Goal: Task Accomplishment & Management: Complete application form

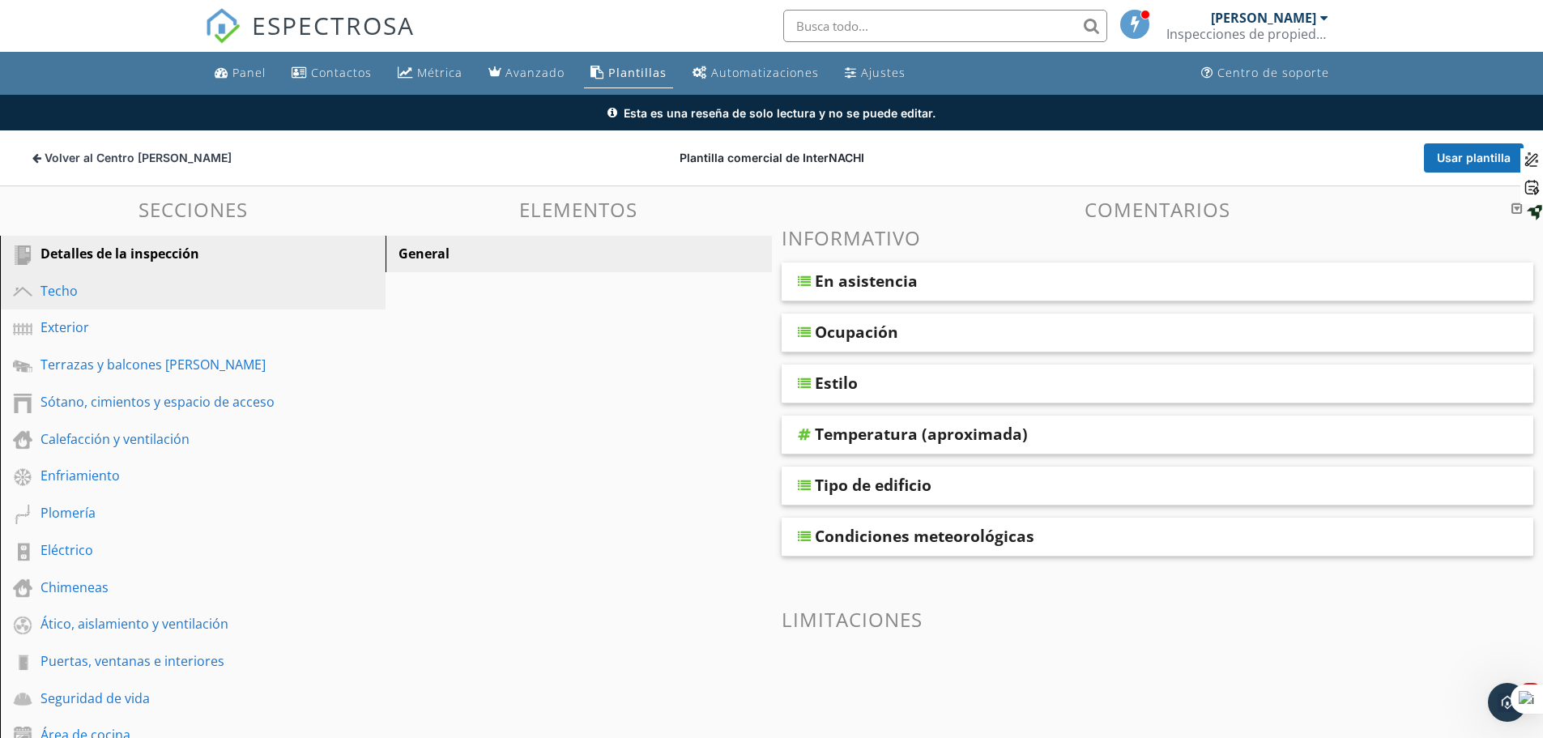
click at [90, 289] on div "Techo" at bounding box center [174, 290] width 268 height 19
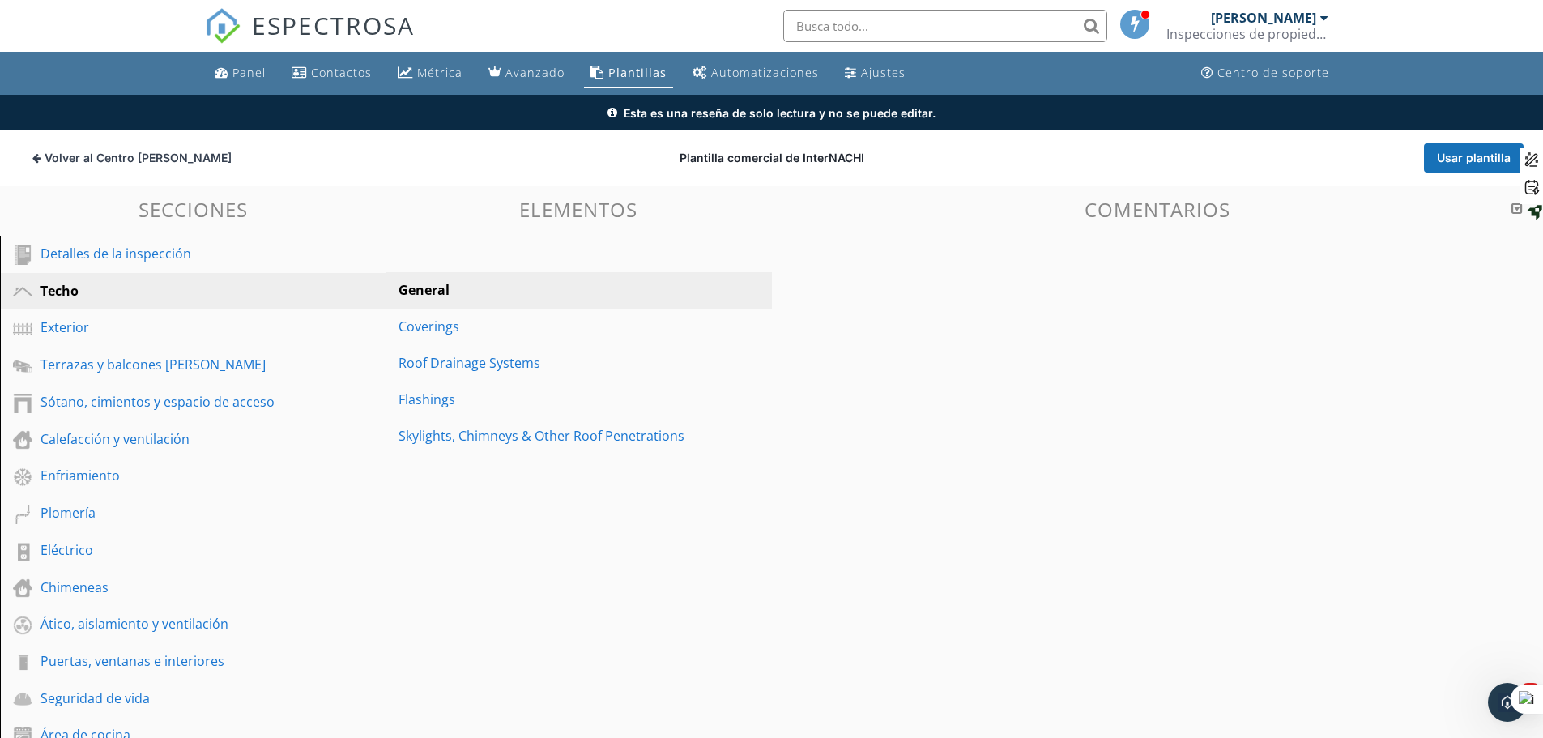
click at [90, 289] on div "Techo" at bounding box center [174, 290] width 268 height 19
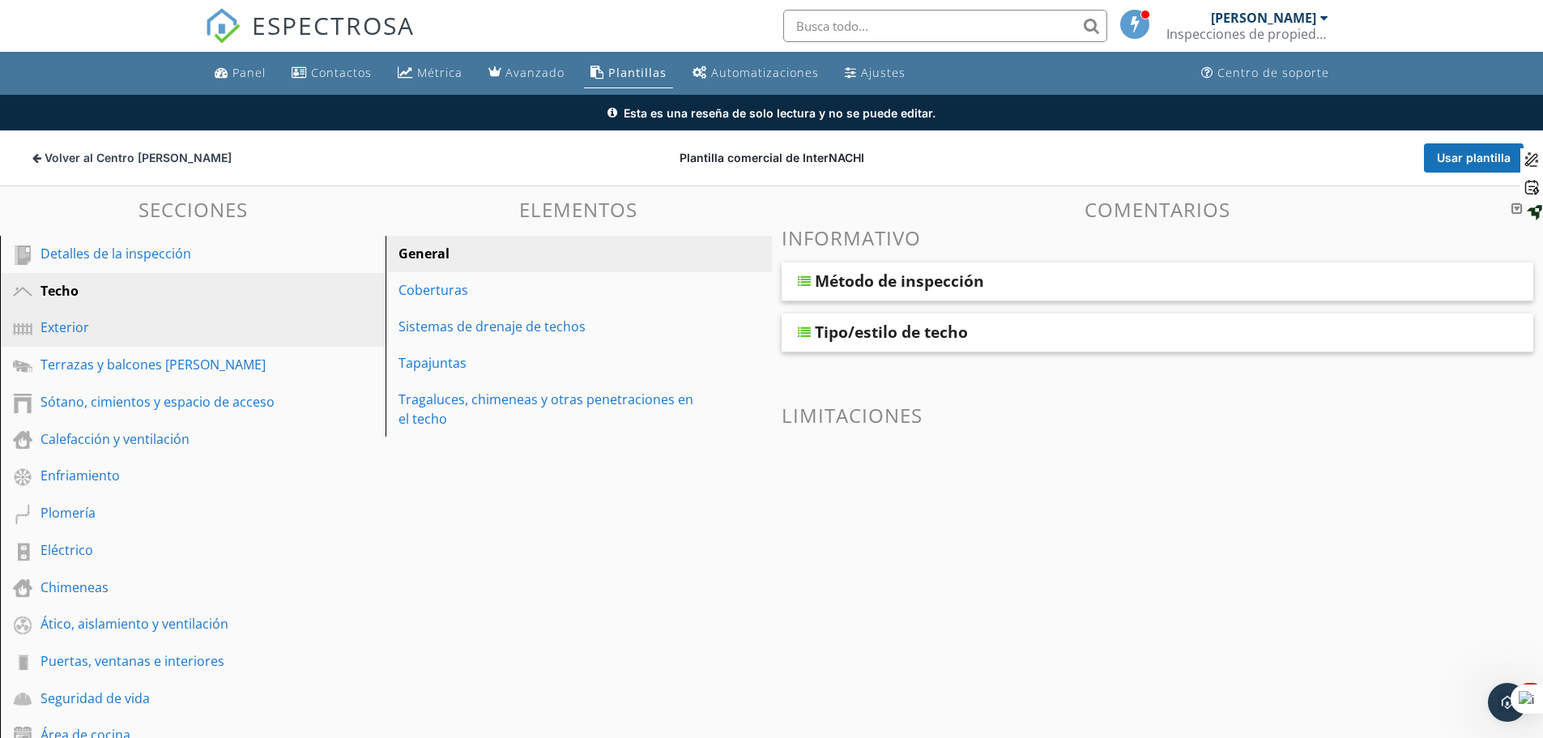
click at [73, 335] on font "Exterior" at bounding box center [64, 327] width 49 height 18
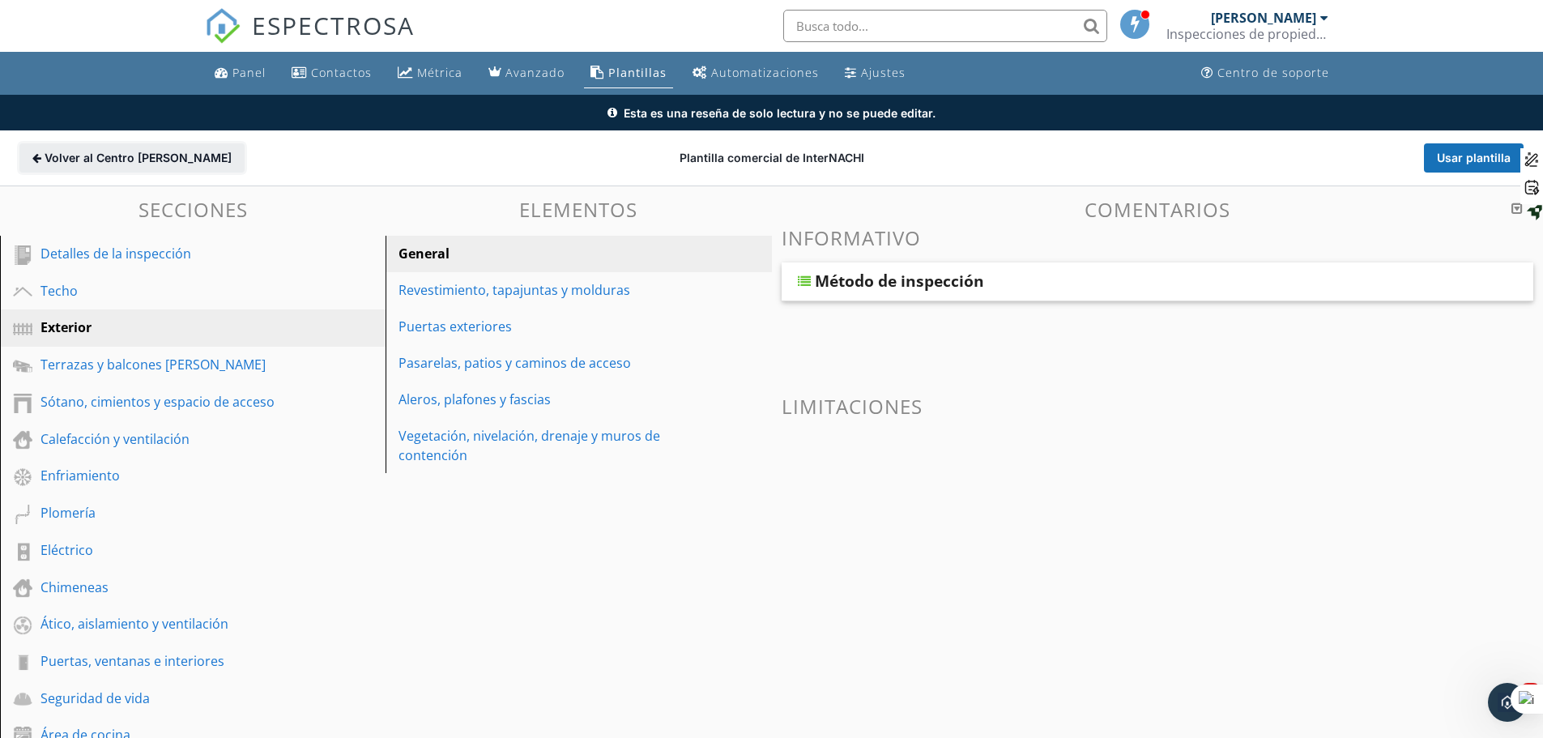
click at [42, 160] on button "Volver al Centro de plantillas Atrás" at bounding box center [131, 157] width 225 height 29
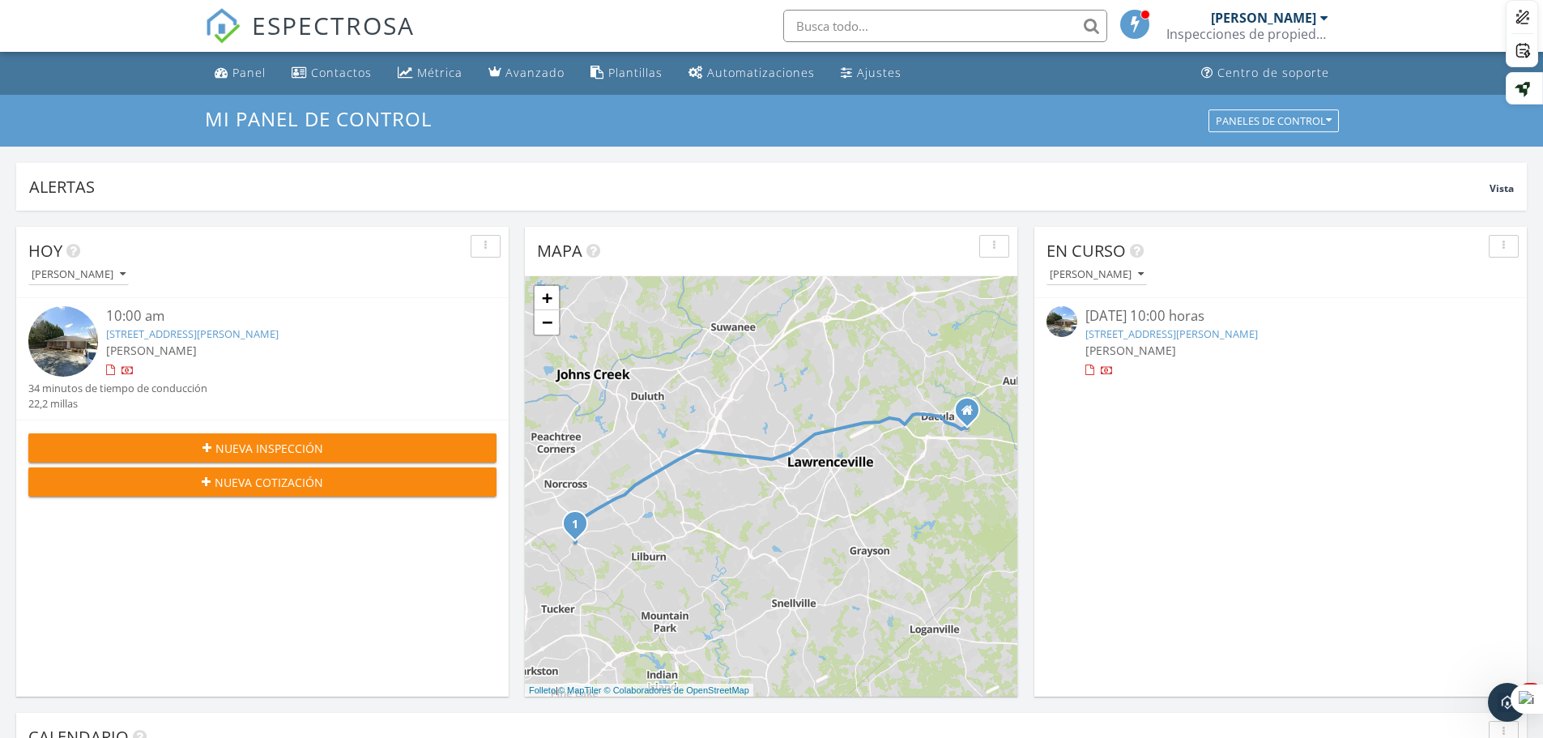
click at [113, 368] on div at bounding box center [110, 370] width 9 height 11
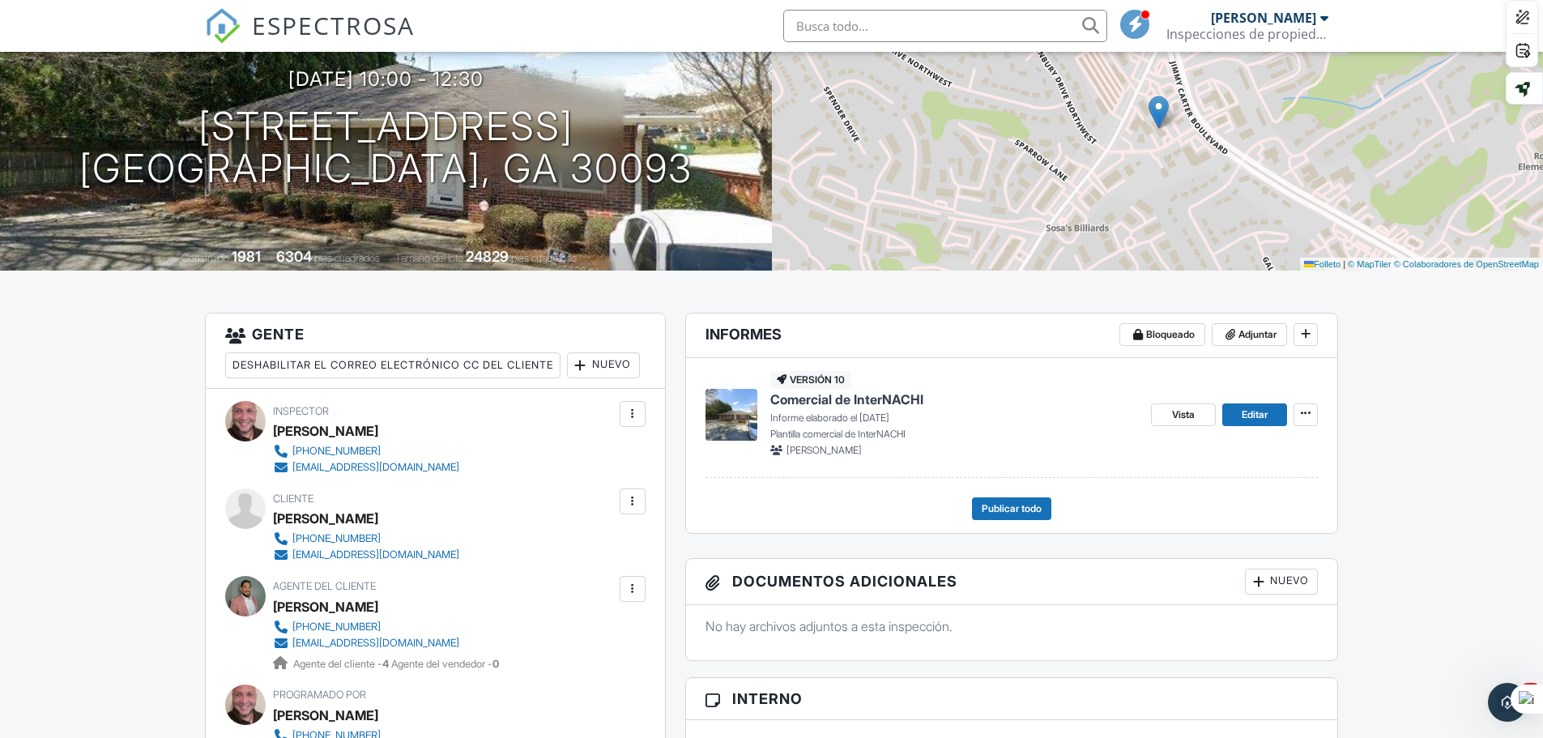
click at [1220, 431] on div "Vista Editar" at bounding box center [1234, 414] width 167 height 86
click at [1315, 424] on button at bounding box center [1306, 414] width 24 height 23
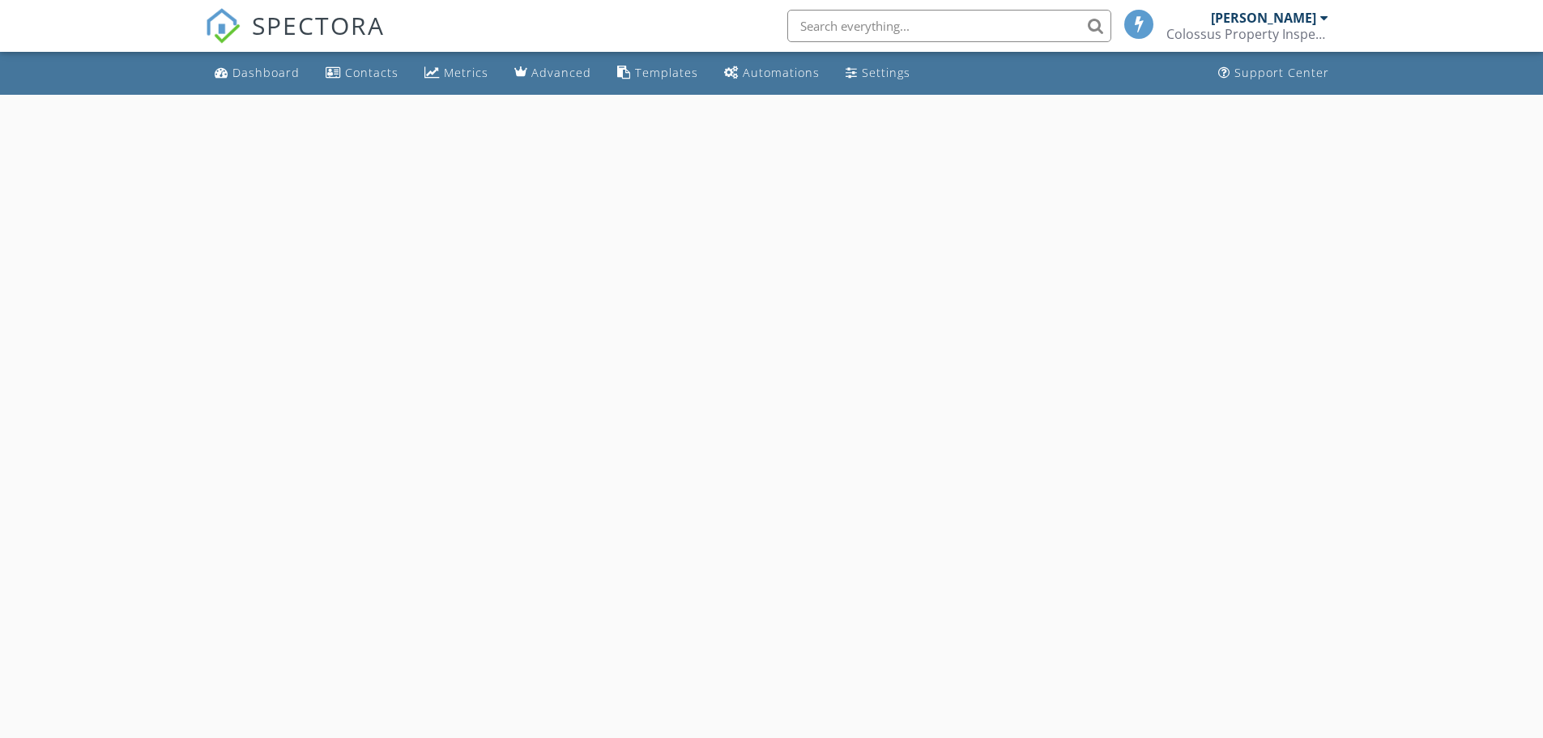
select select "8"
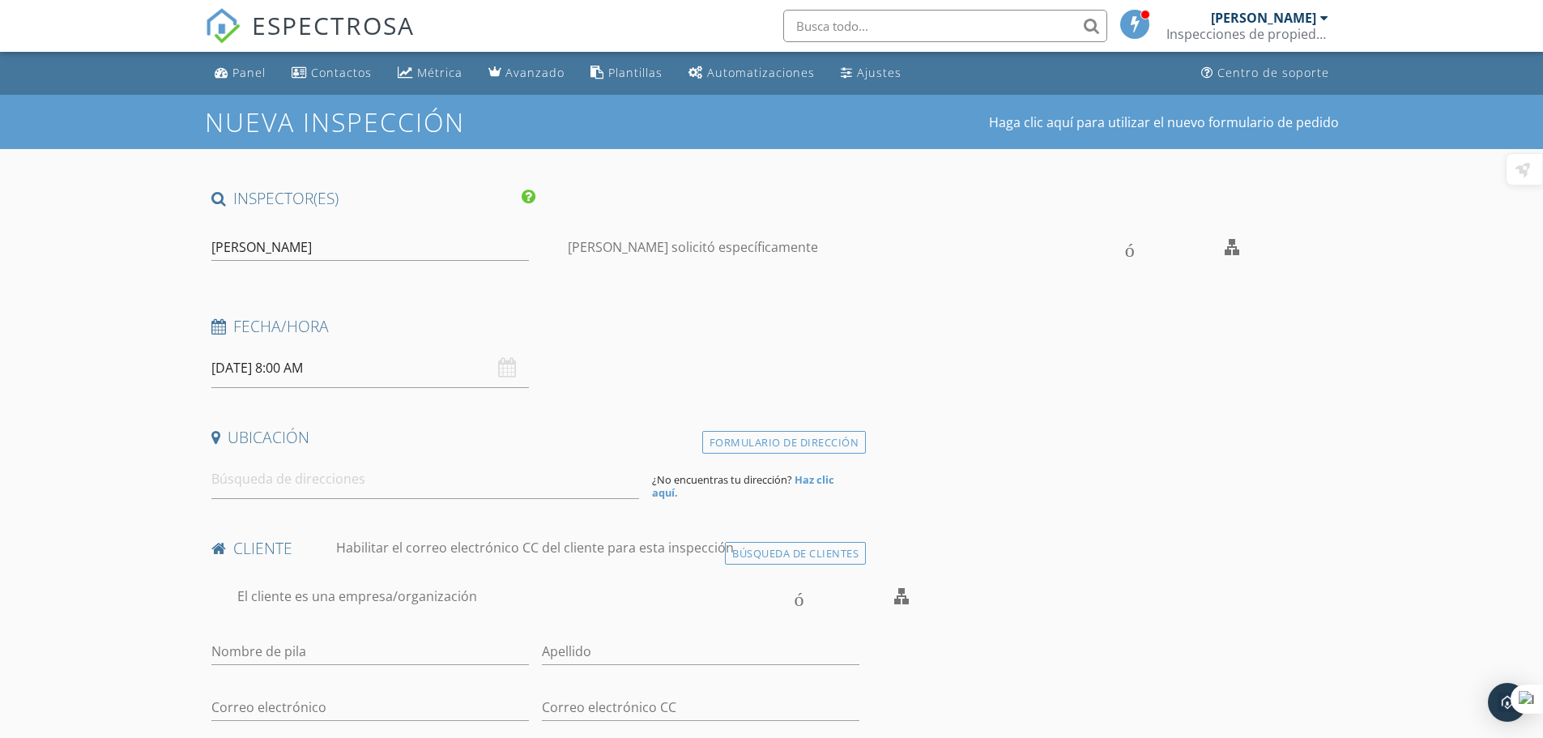
click at [437, 365] on input "09/28/2025 8:00 AM" at bounding box center [370, 368] width 318 height 40
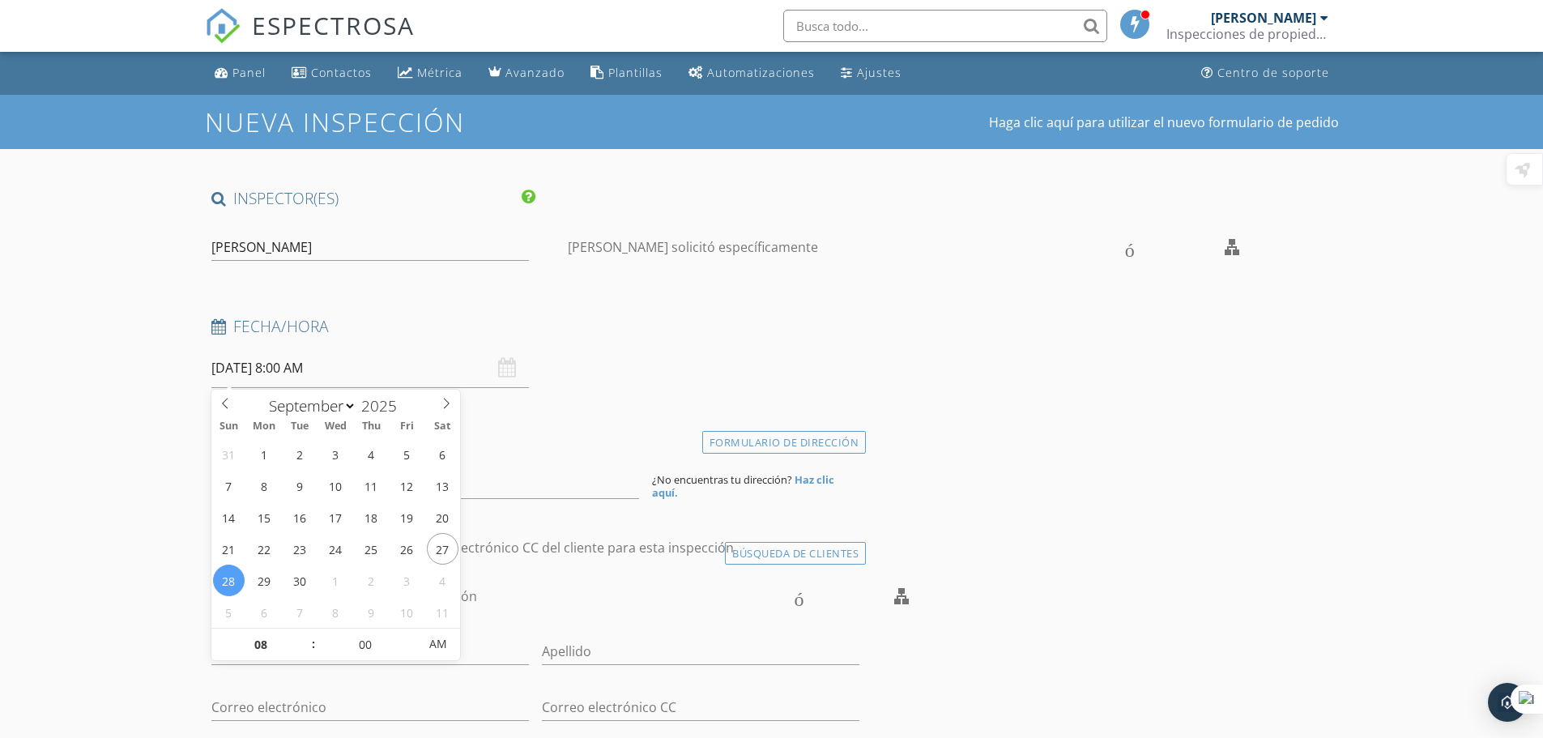
click at [437, 365] on input "09/28/2025 8:00 AM" at bounding box center [370, 368] width 318 height 40
type input "09/27/2025 8:00 AM"
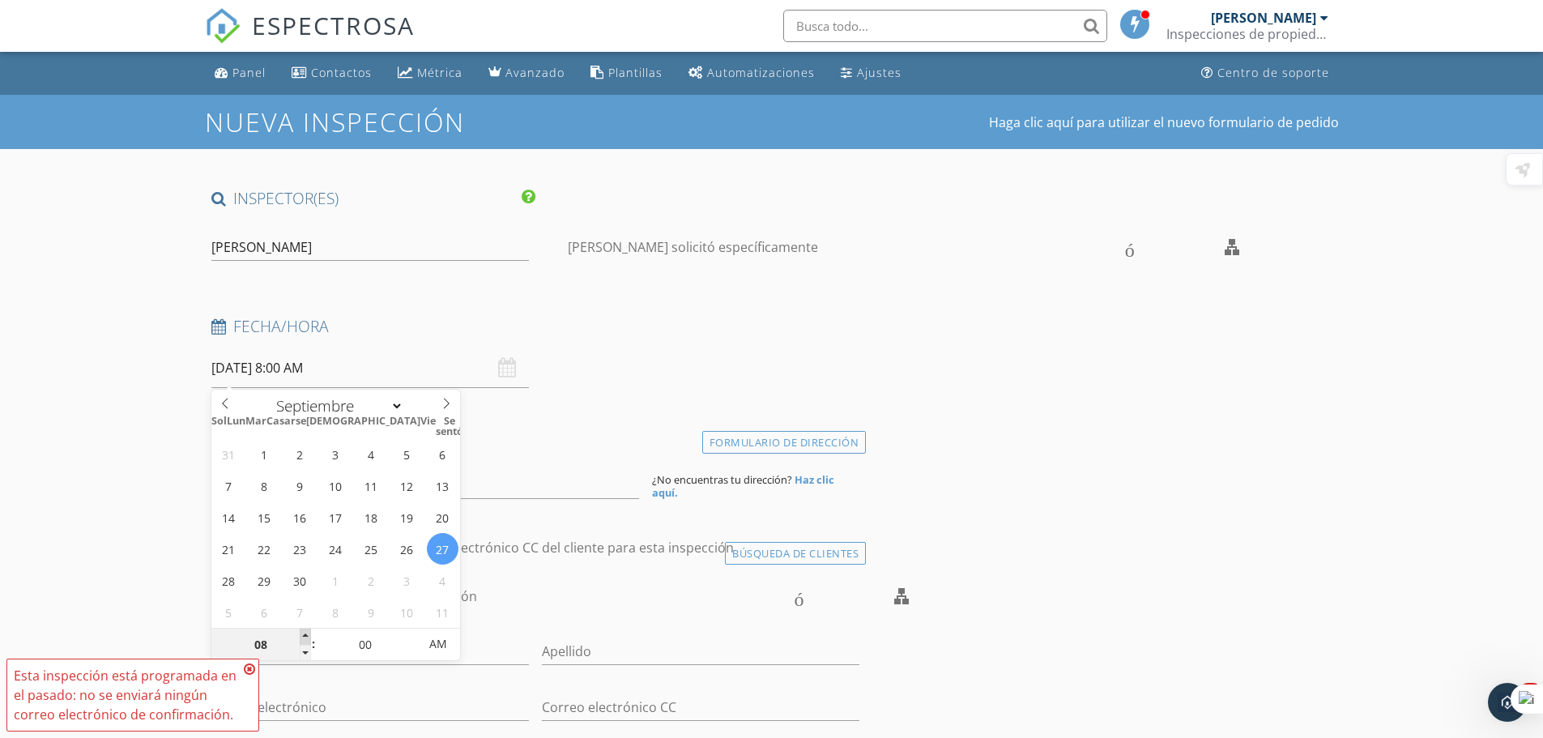
type input "09"
type input "09/27/2025 9:00 AM"
click at [305, 633] on span at bounding box center [305, 637] width 11 height 16
type input "10"
type input "[DATE] 10:00 AM"
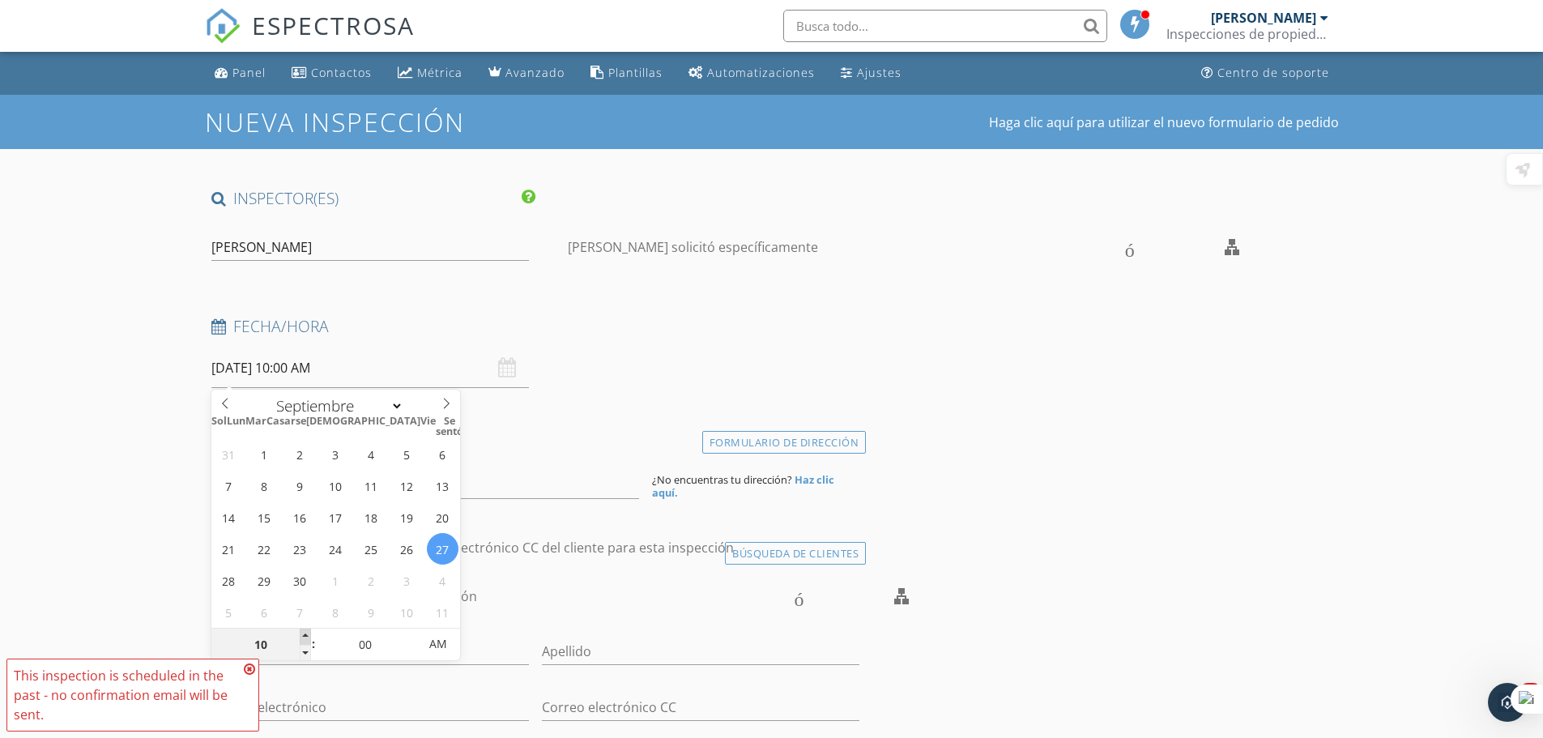
click at [305, 633] on span at bounding box center [305, 637] width 11 height 16
type input "11"
type input "09/27/2025 11:00 AM"
click at [305, 633] on span at bounding box center [305, 637] width 11 height 16
type input "12"
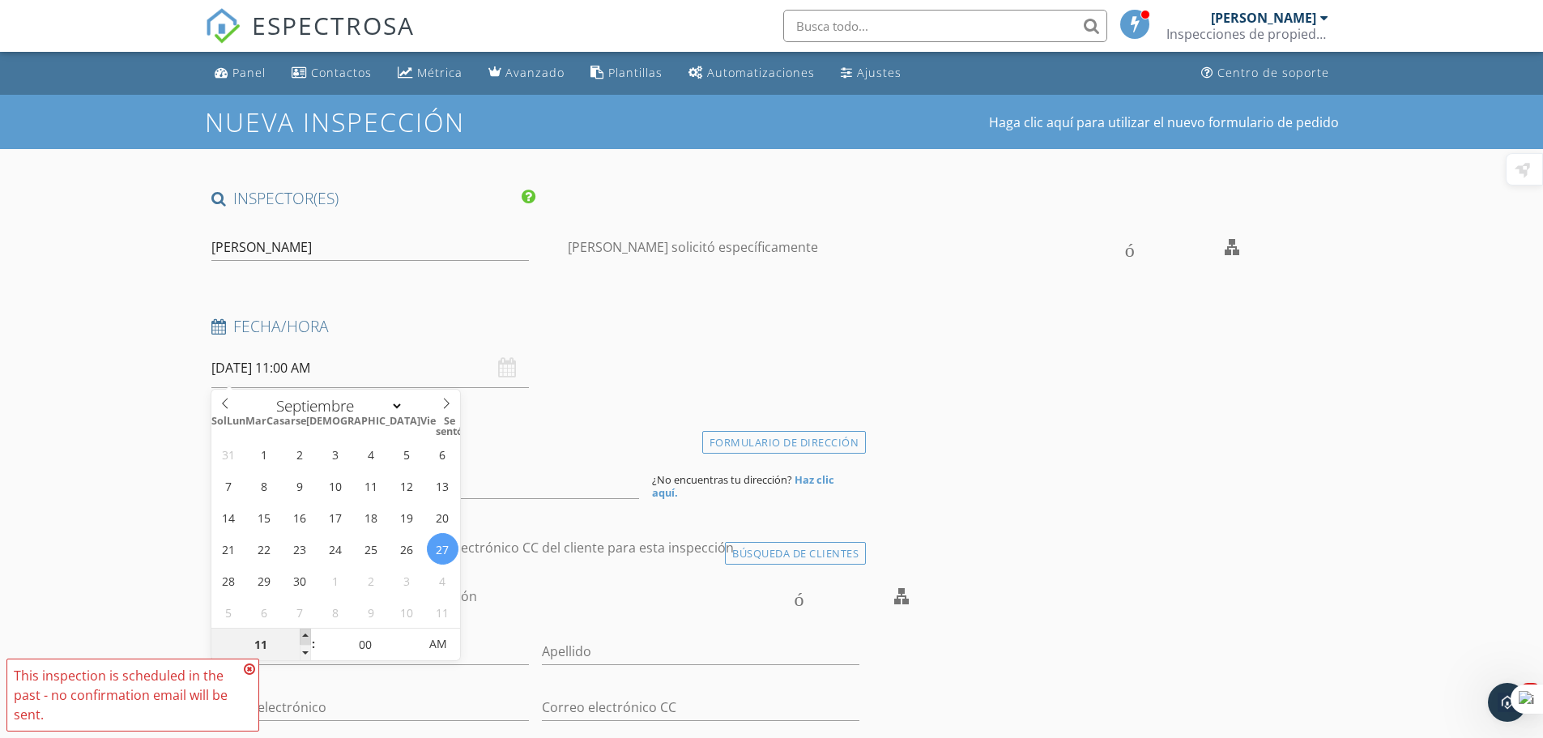
type input "09/27/2025 12:00 PM"
click at [305, 633] on span at bounding box center [305, 637] width 11 height 16
type input "01"
type input "[DATE] 1:00 PM"
click at [305, 633] on span at bounding box center [305, 637] width 11 height 16
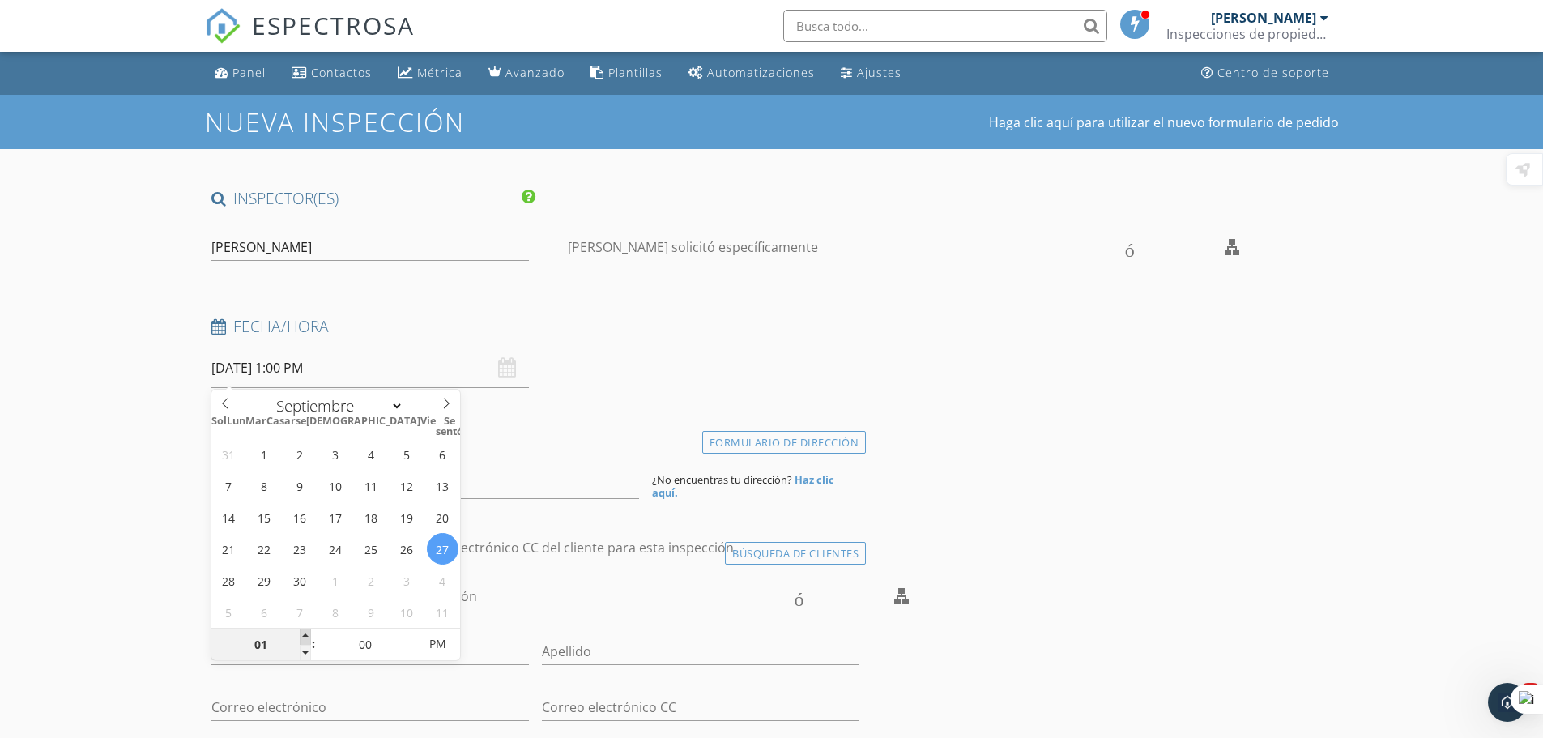
type input "02"
type input "09/27/2025 2:00 PM"
click at [305, 633] on span at bounding box center [305, 637] width 11 height 16
type input "01"
type input "09/27/2025 1:00 PM"
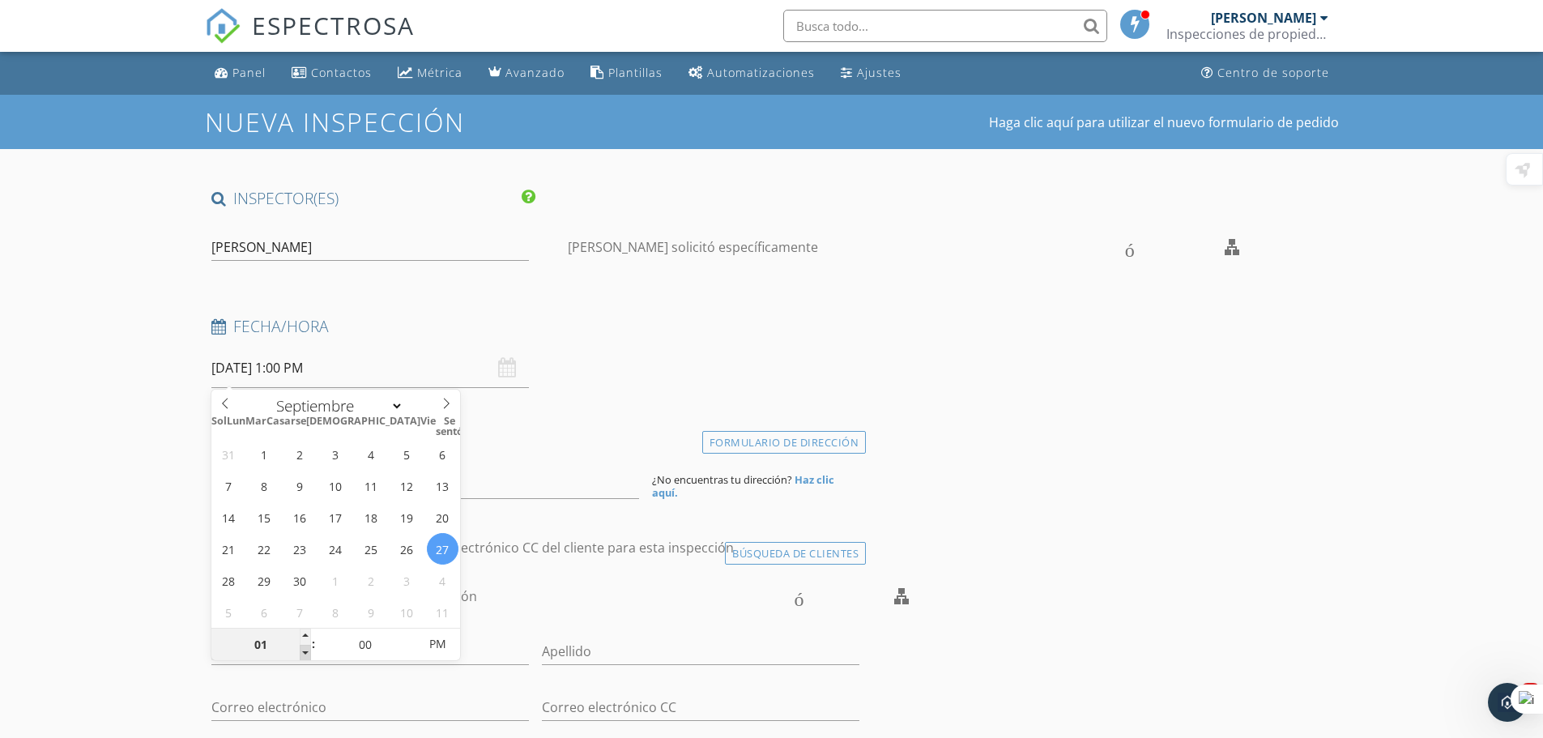
click at [305, 649] on span at bounding box center [305, 653] width 11 height 16
type input "02"
type input "09/27/2025 2:00 PM"
click at [305, 636] on span at bounding box center [305, 637] width 11 height 16
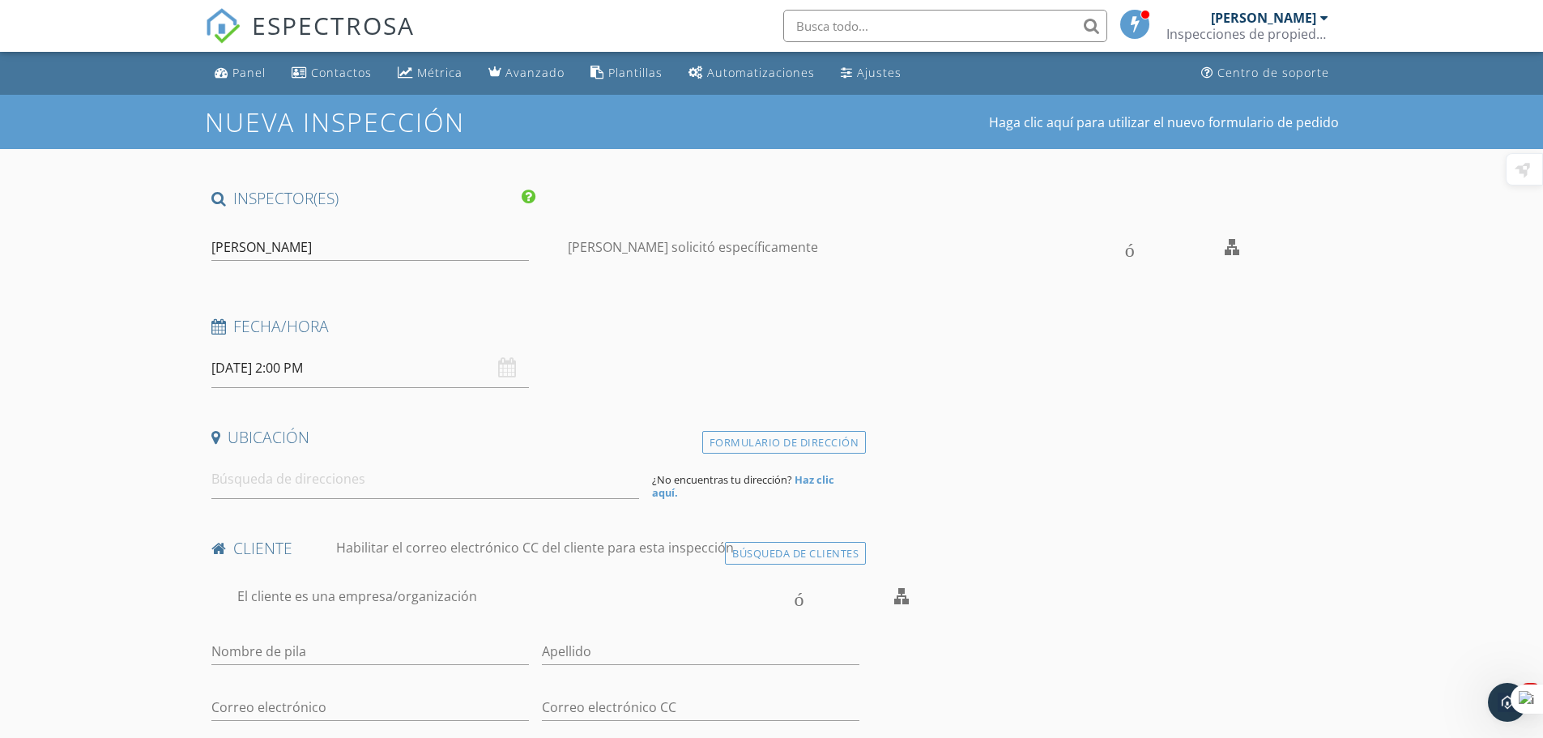
click at [510, 365] on div "09/27/2025 2:00 PM" at bounding box center [370, 368] width 318 height 40
click at [437, 370] on input "09/27/2025 2:00 PM" at bounding box center [370, 368] width 318 height 40
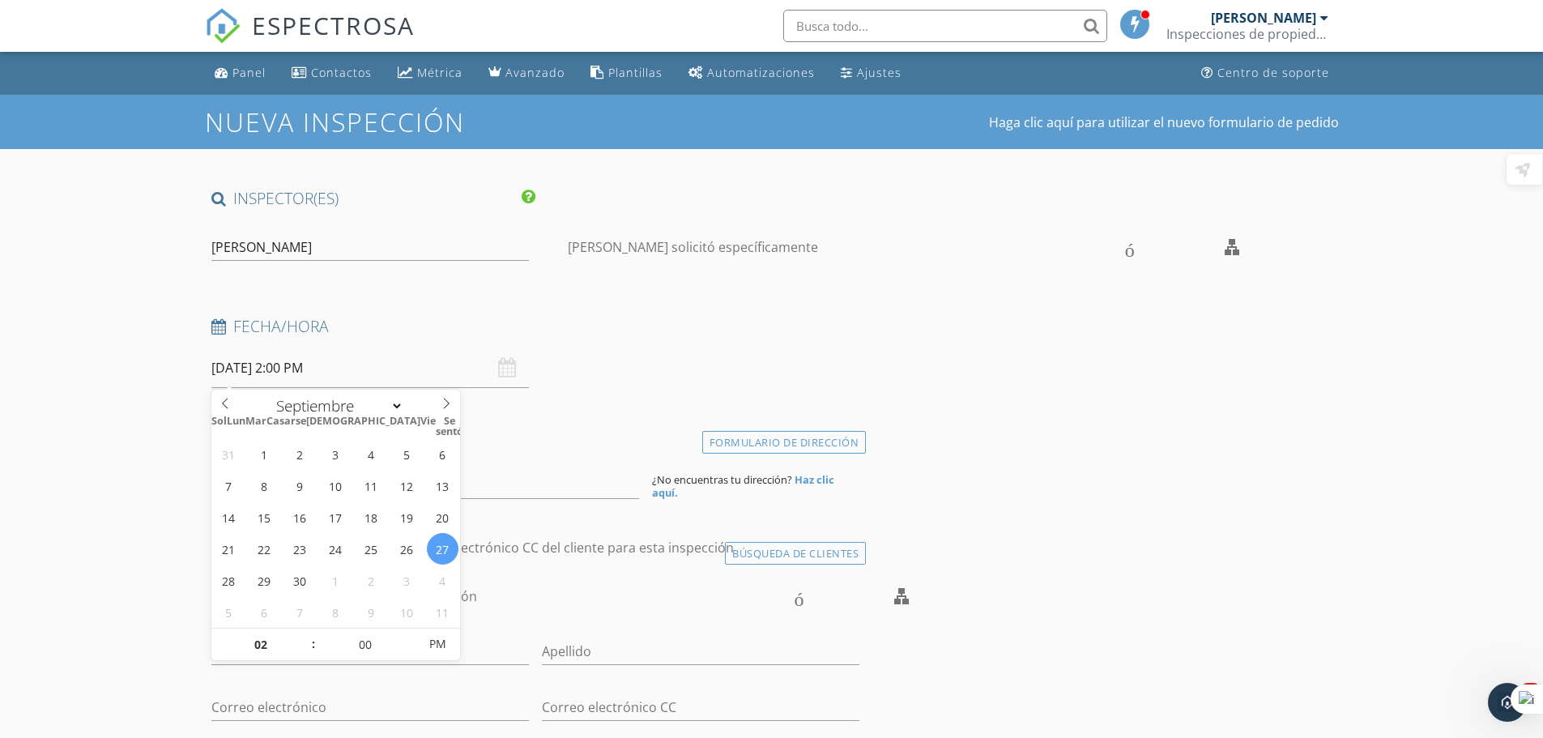
click at [437, 370] on input "09/27/2025 2:00 PM" at bounding box center [370, 368] width 318 height 40
type input "01"
type input "09/27/2025 1:00 PM"
click at [309, 649] on span at bounding box center [305, 653] width 11 height 16
type input "12"
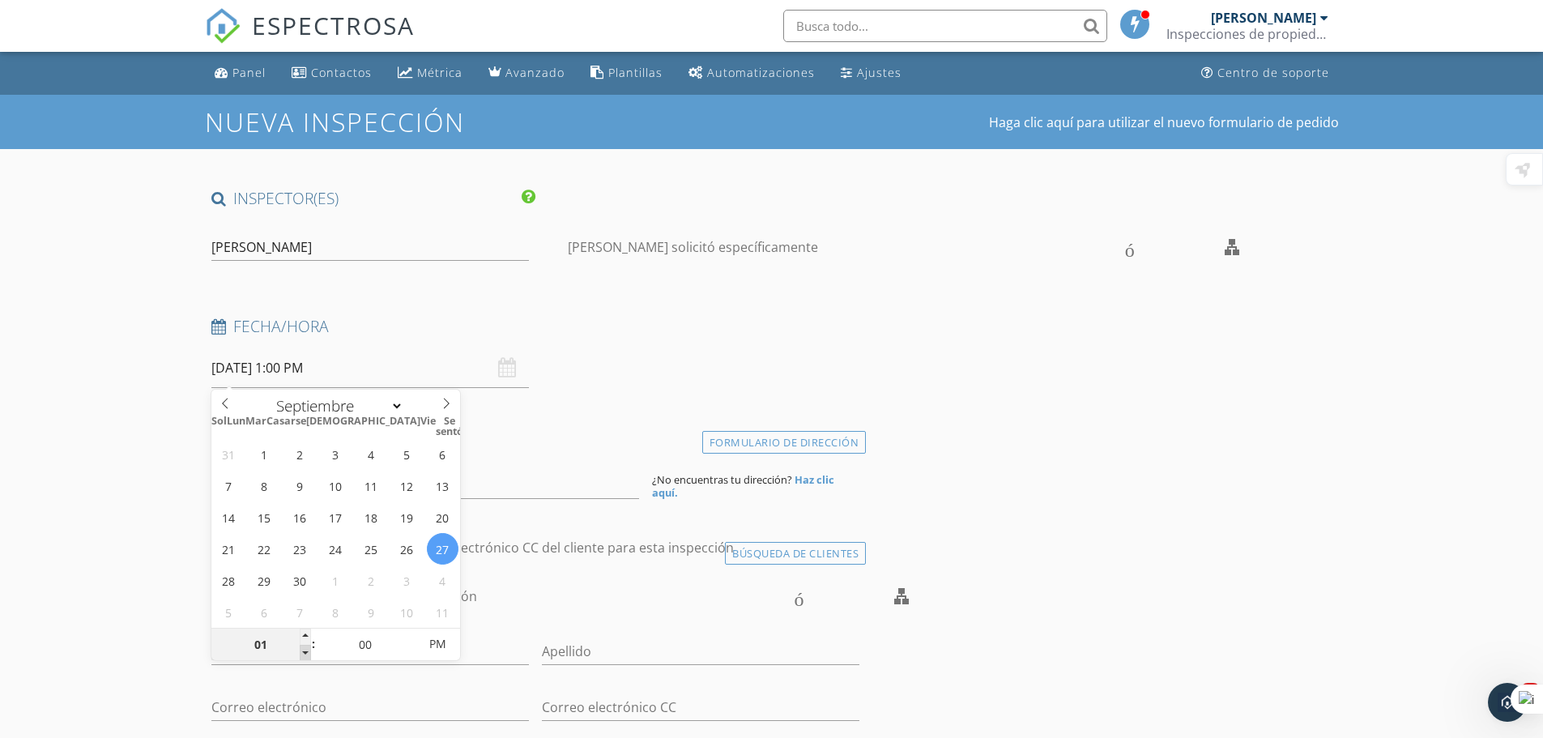
type input "09/27/2025 12:00 PM"
click at [309, 649] on span at bounding box center [305, 653] width 11 height 16
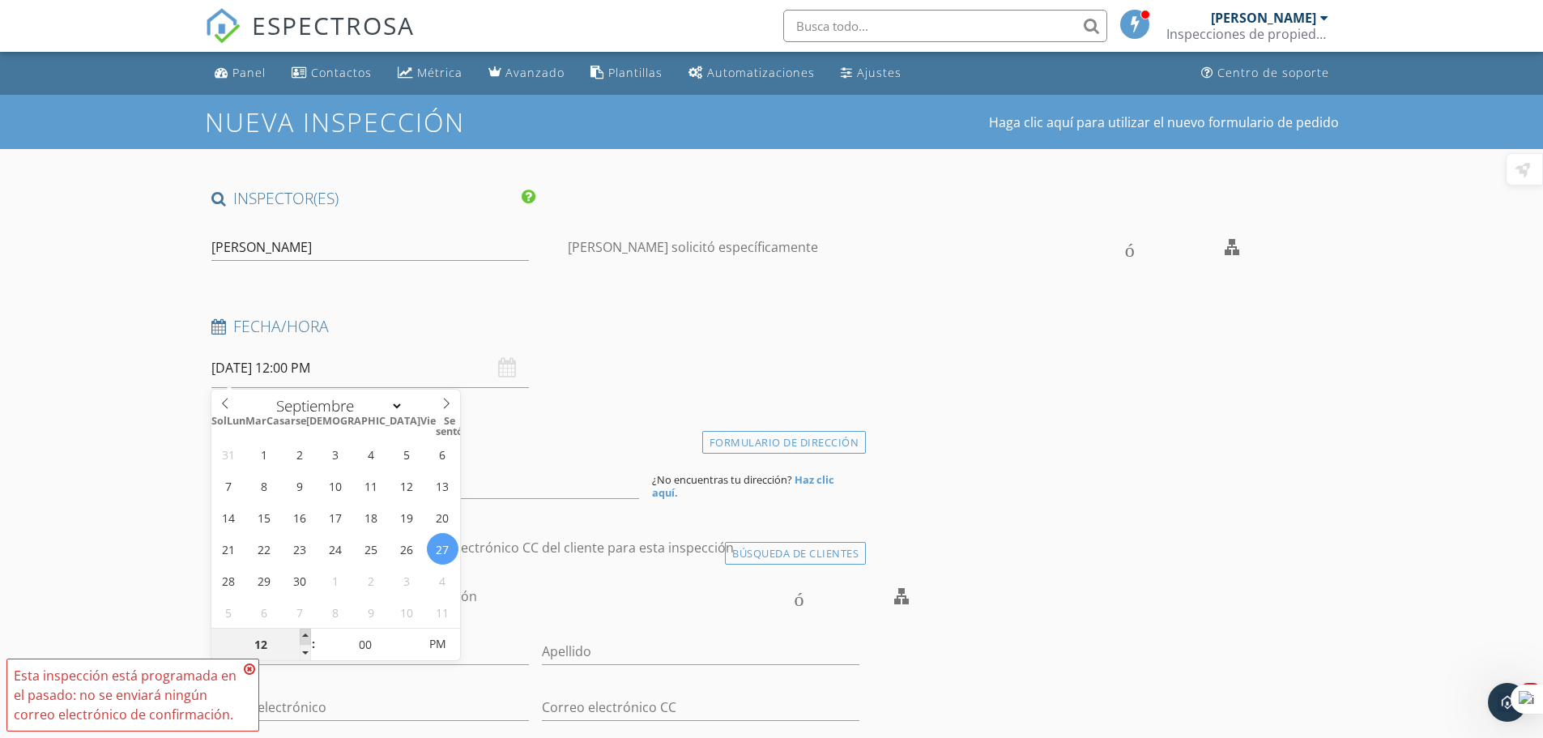
type input "01"
type input "09/27/2025 1:00 PM"
click at [309, 639] on span at bounding box center [305, 637] width 11 height 16
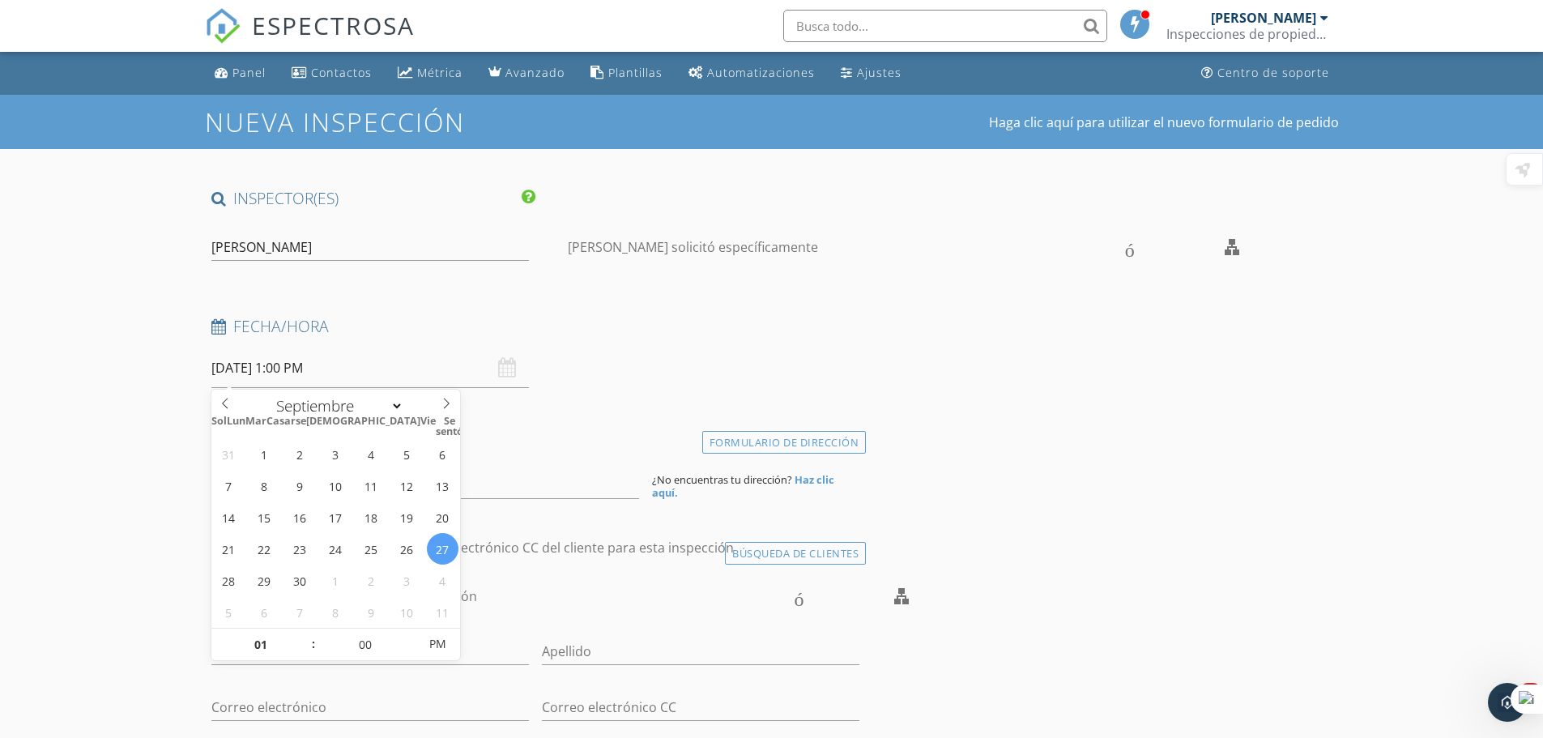
click at [642, 349] on div "Fecha/Hora 09/27/2025 1:00 PM" at bounding box center [536, 352] width 662 height 72
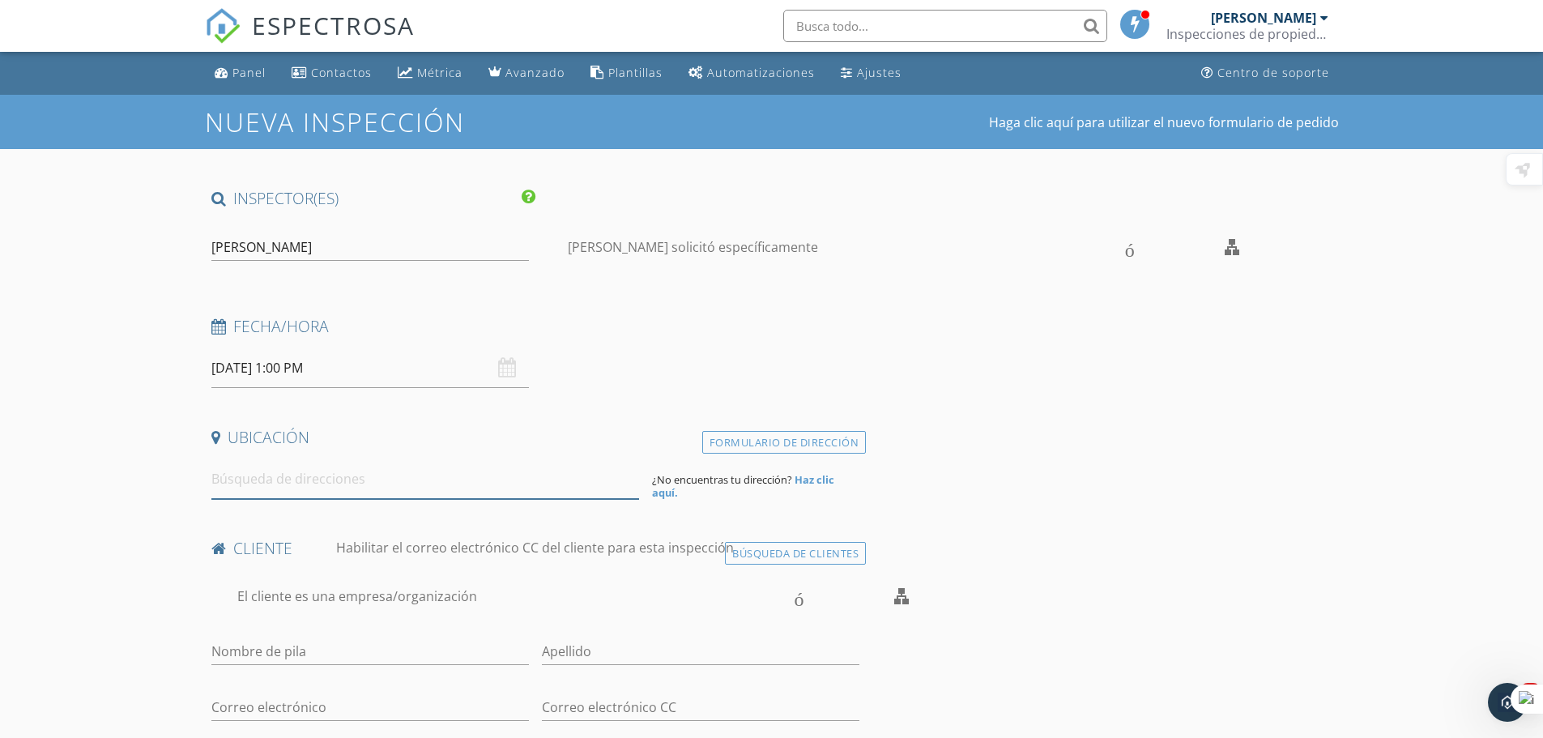
click at [386, 478] on input at bounding box center [425, 479] width 428 height 40
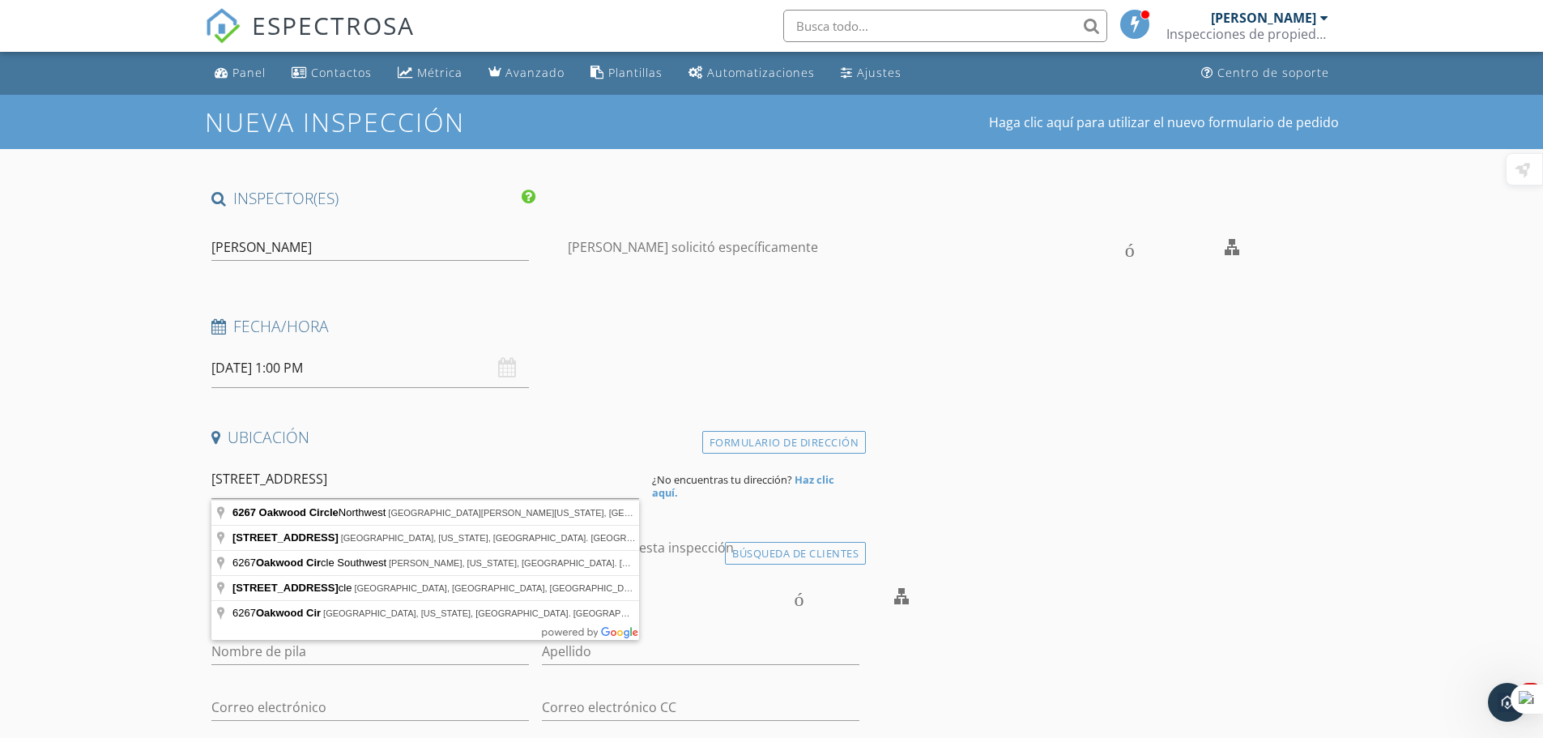
type input "6267 Oakwood Circle Northwest, Norcross, Georgia, EE. UU."
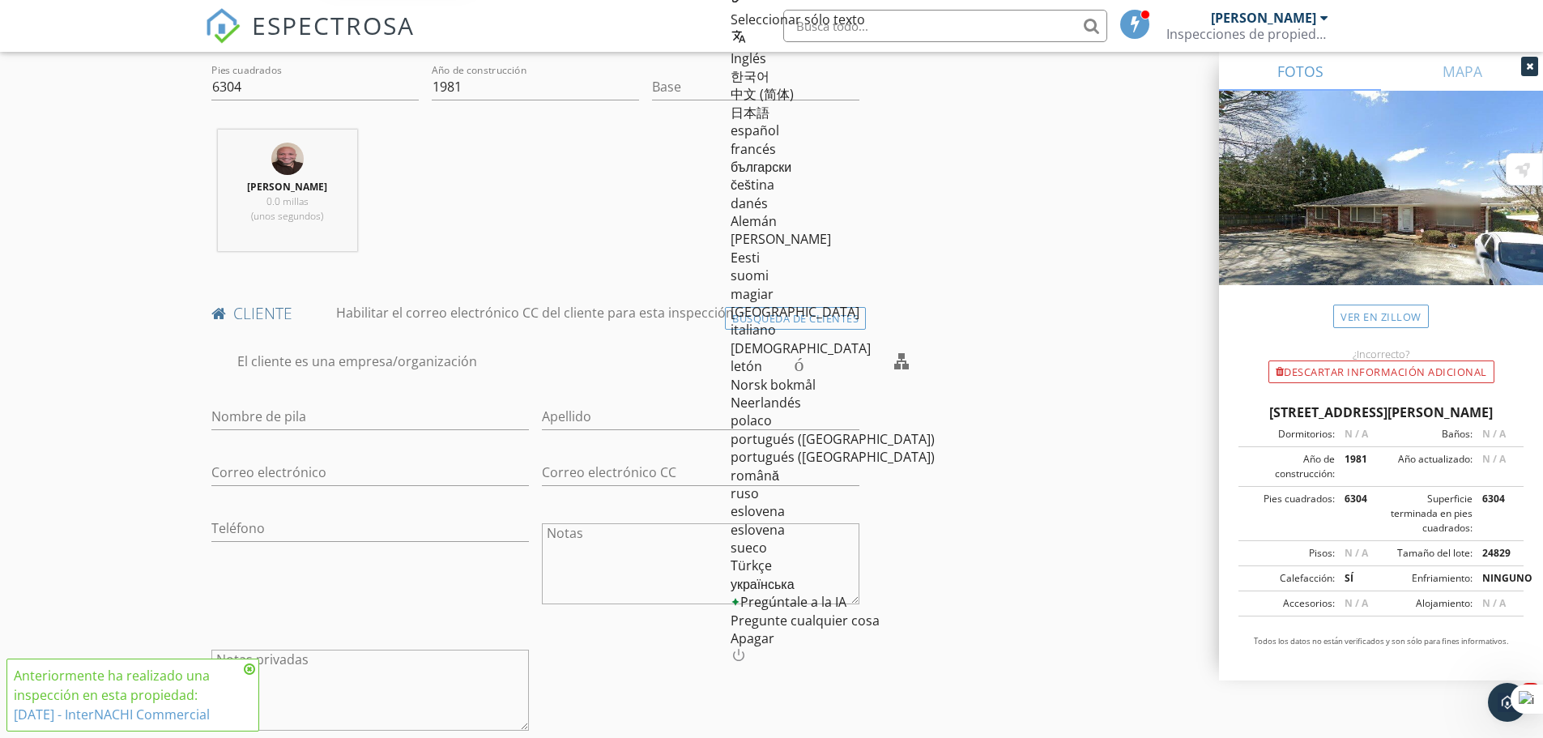
scroll to position [567, 0]
click at [370, 403] on input "Nombre de pila" at bounding box center [370, 416] width 318 height 27
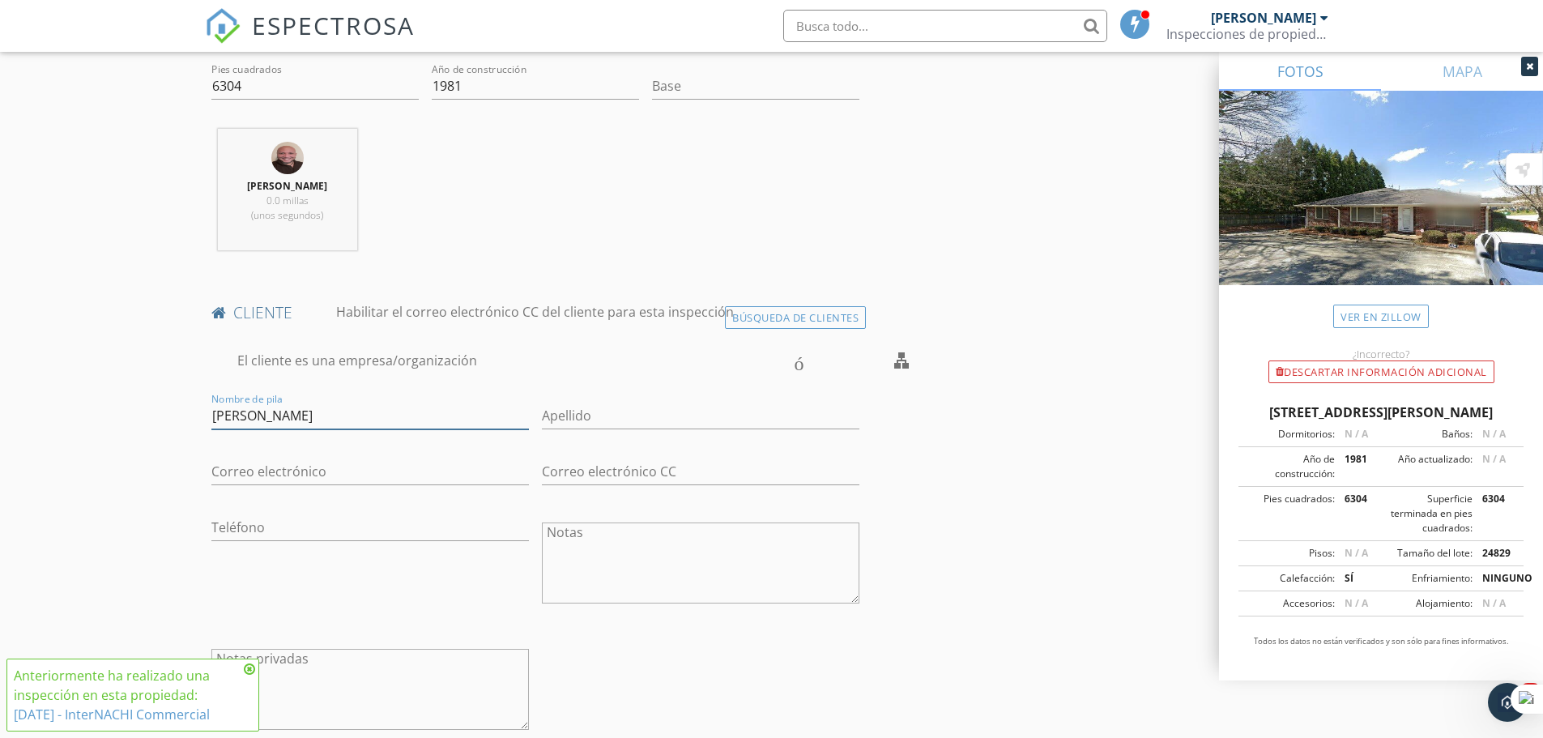
type input "Daniel"
click at [588, 412] on input "Apellido" at bounding box center [701, 416] width 318 height 27
type input "Arana"
click at [336, 467] on input "Correo electrónico" at bounding box center [370, 471] width 318 height 27
type input "6788866718"
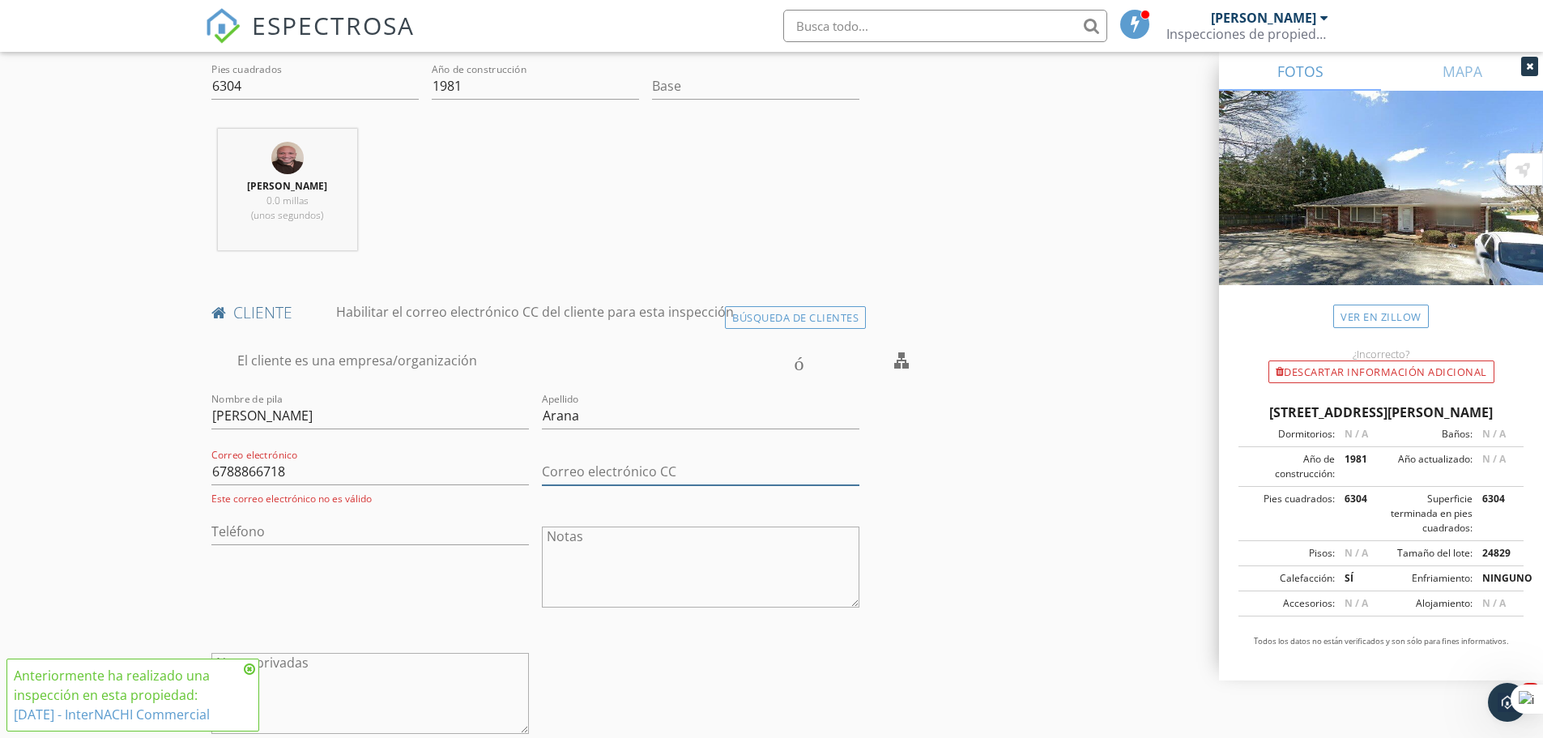
click at [659, 473] on input "Correo electrónico CC" at bounding box center [701, 471] width 318 height 27
drag, startPoint x: 318, startPoint y: 467, endPoint x: 179, endPoint y: 458, distance: 139.6
click at [244, 469] on input "6788866718" at bounding box center [370, 471] width 318 height 27
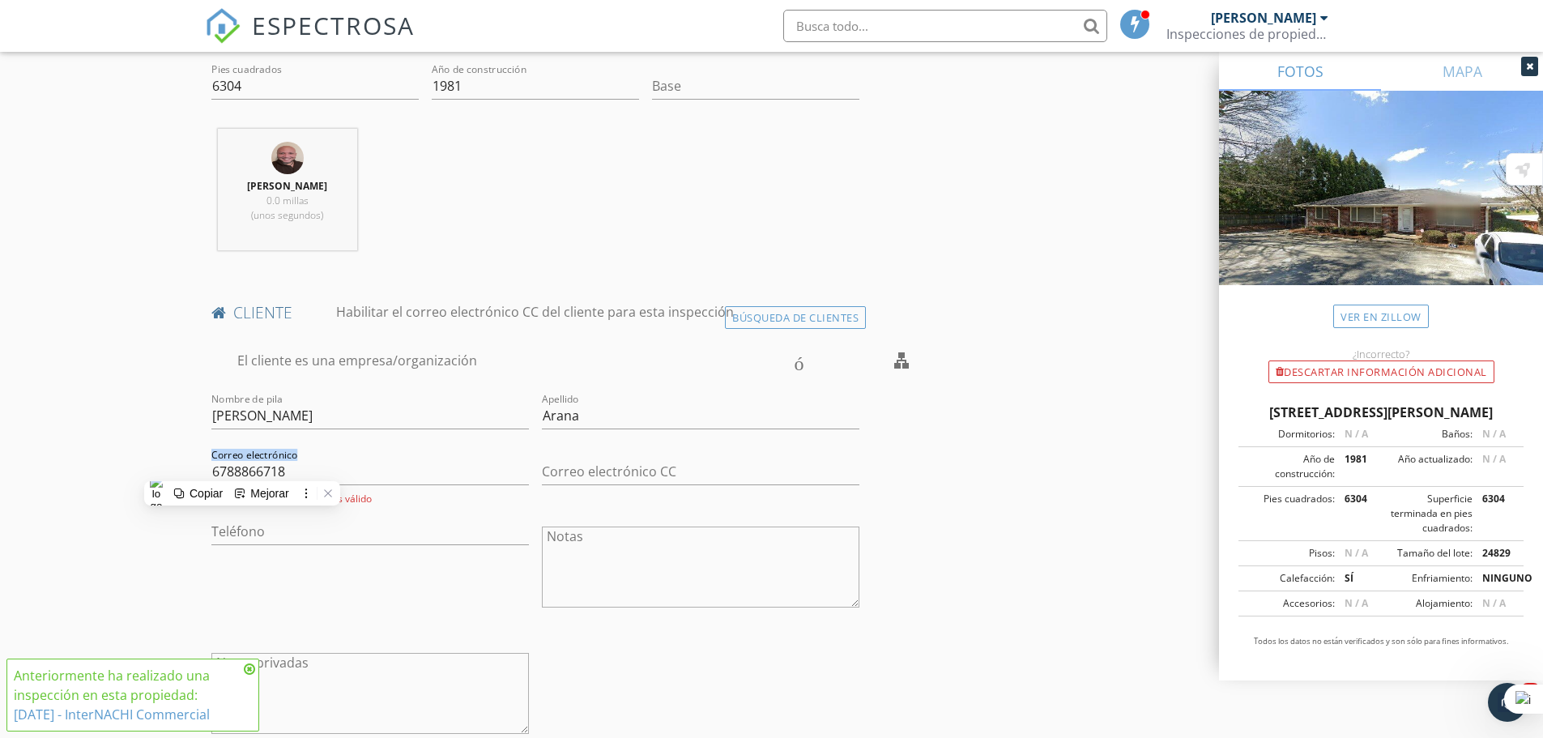
drag, startPoint x: 322, startPoint y: 467, endPoint x: 165, endPoint y: 442, distance: 158.2
click at [265, 533] on input "Teléfono" at bounding box center [370, 531] width 318 height 27
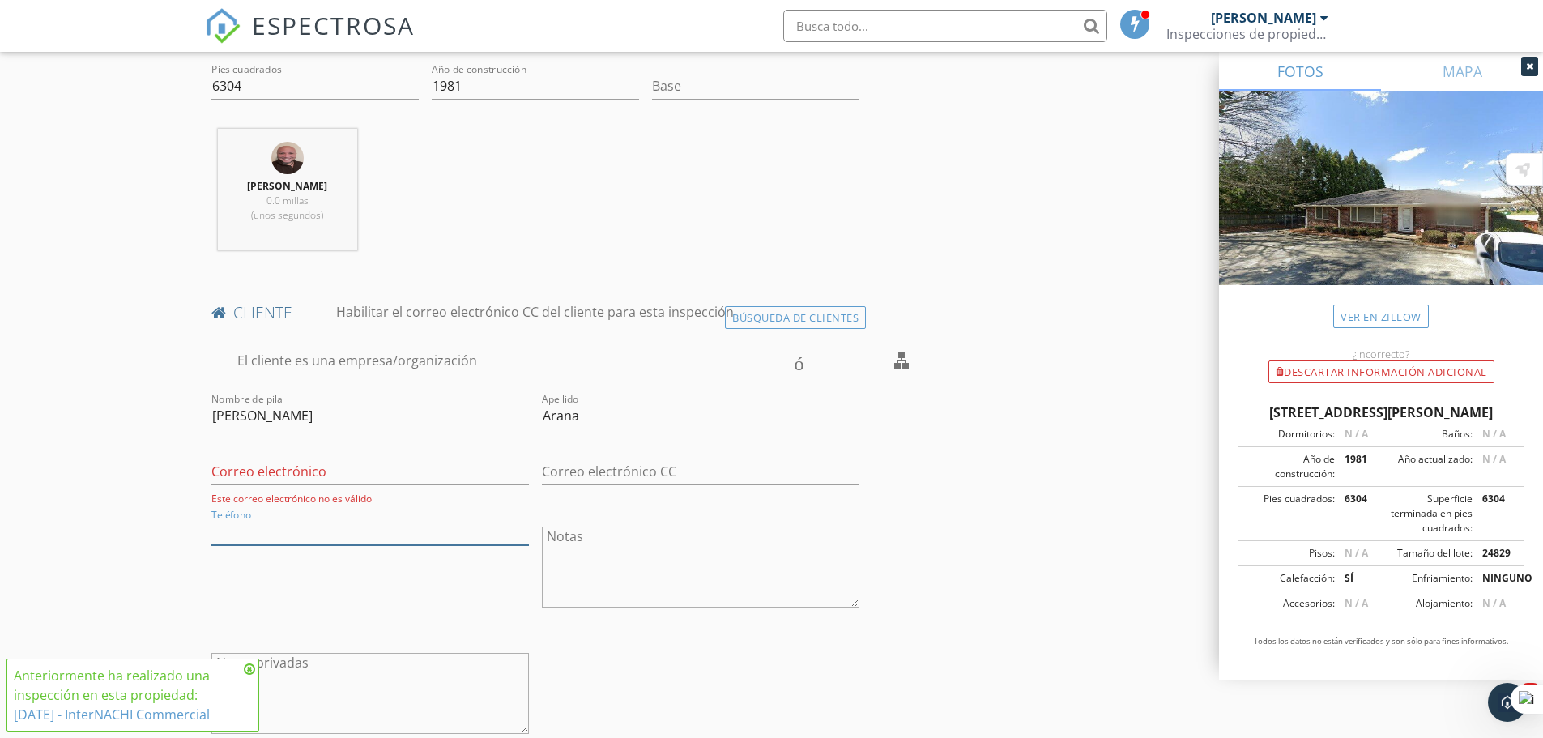
paste input "678-886-6718"
type input "678-886-6718"
click at [268, 463] on input "Correo electrónico" at bounding box center [370, 471] width 318 height 27
type input "danielarana@aol.com"
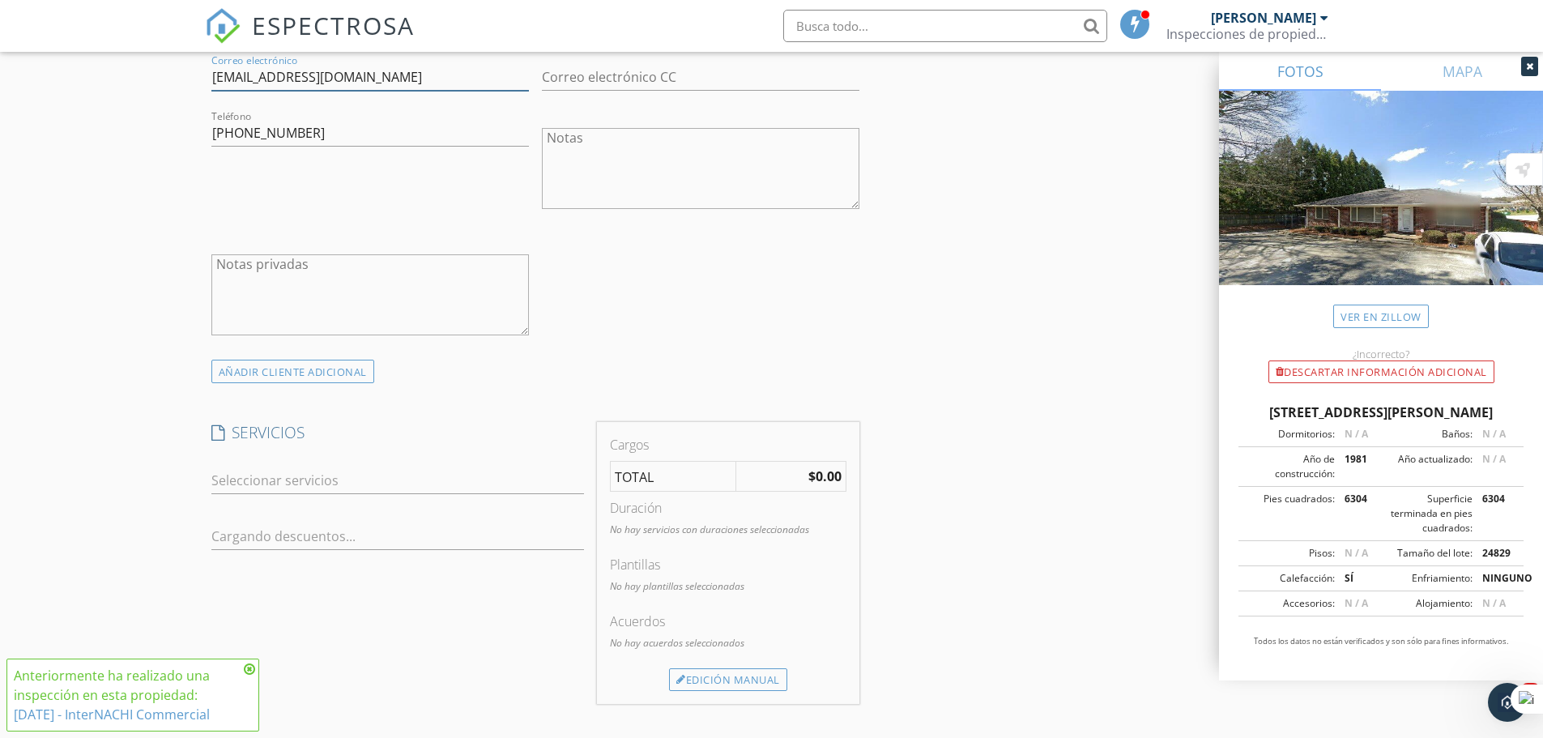
scroll to position [972, 0]
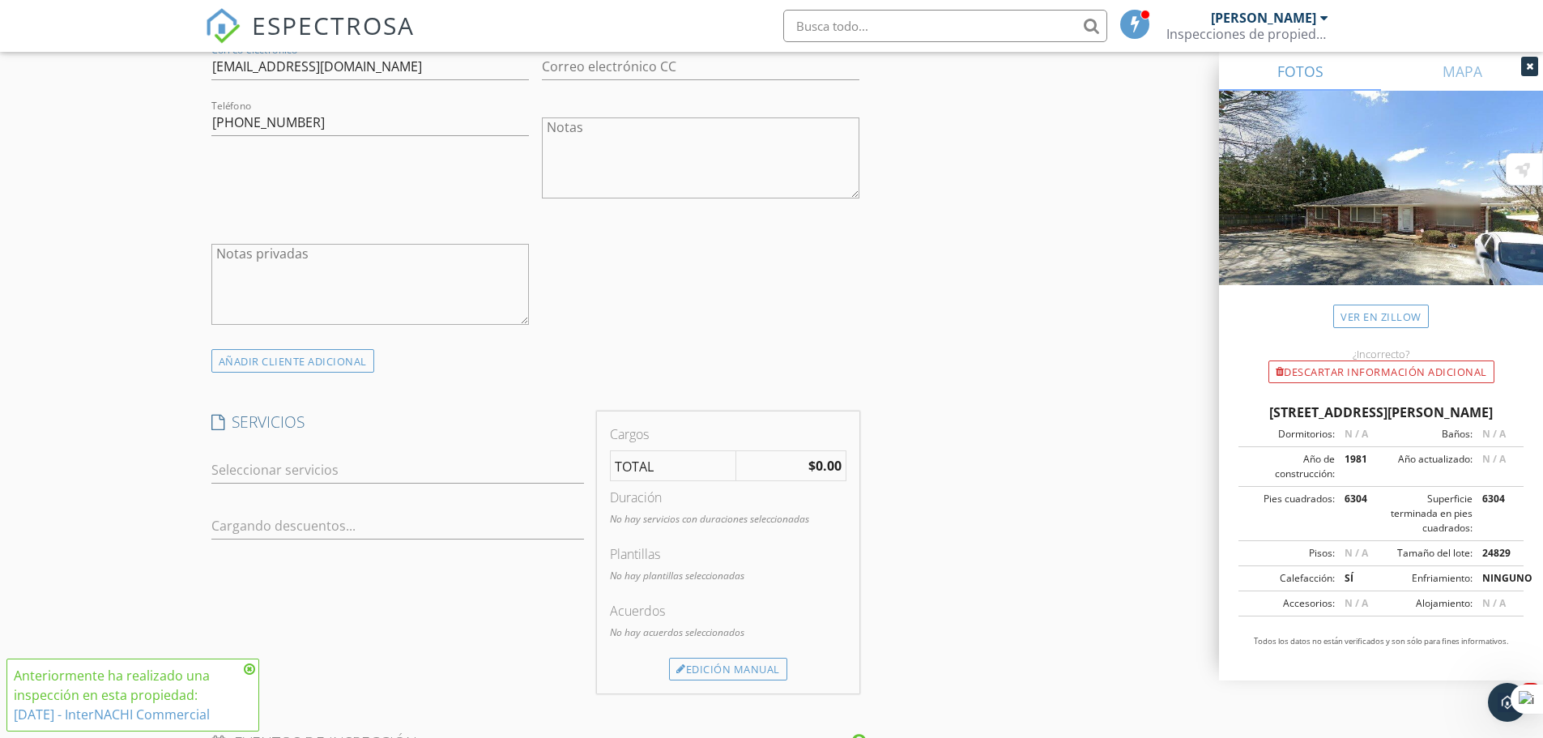
click at [359, 462] on div at bounding box center [386, 470] width 350 height 26
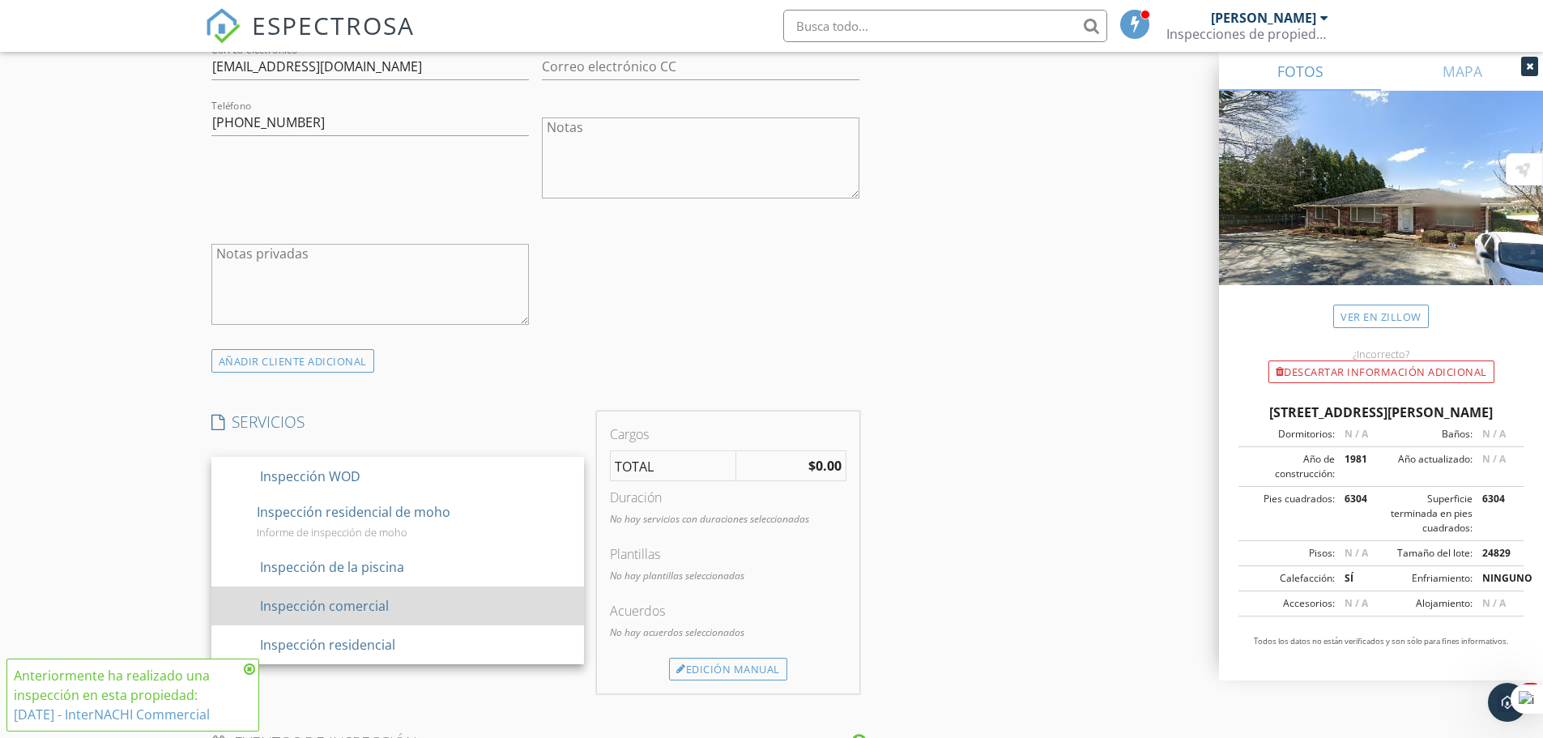
click at [375, 603] on font "contorno de casilla de verificación en blanco" at bounding box center [593, 604] width 739 height 19
click at [394, 608] on font "contorno de casilla de verificación en blanco" at bounding box center [593, 604] width 739 height 19
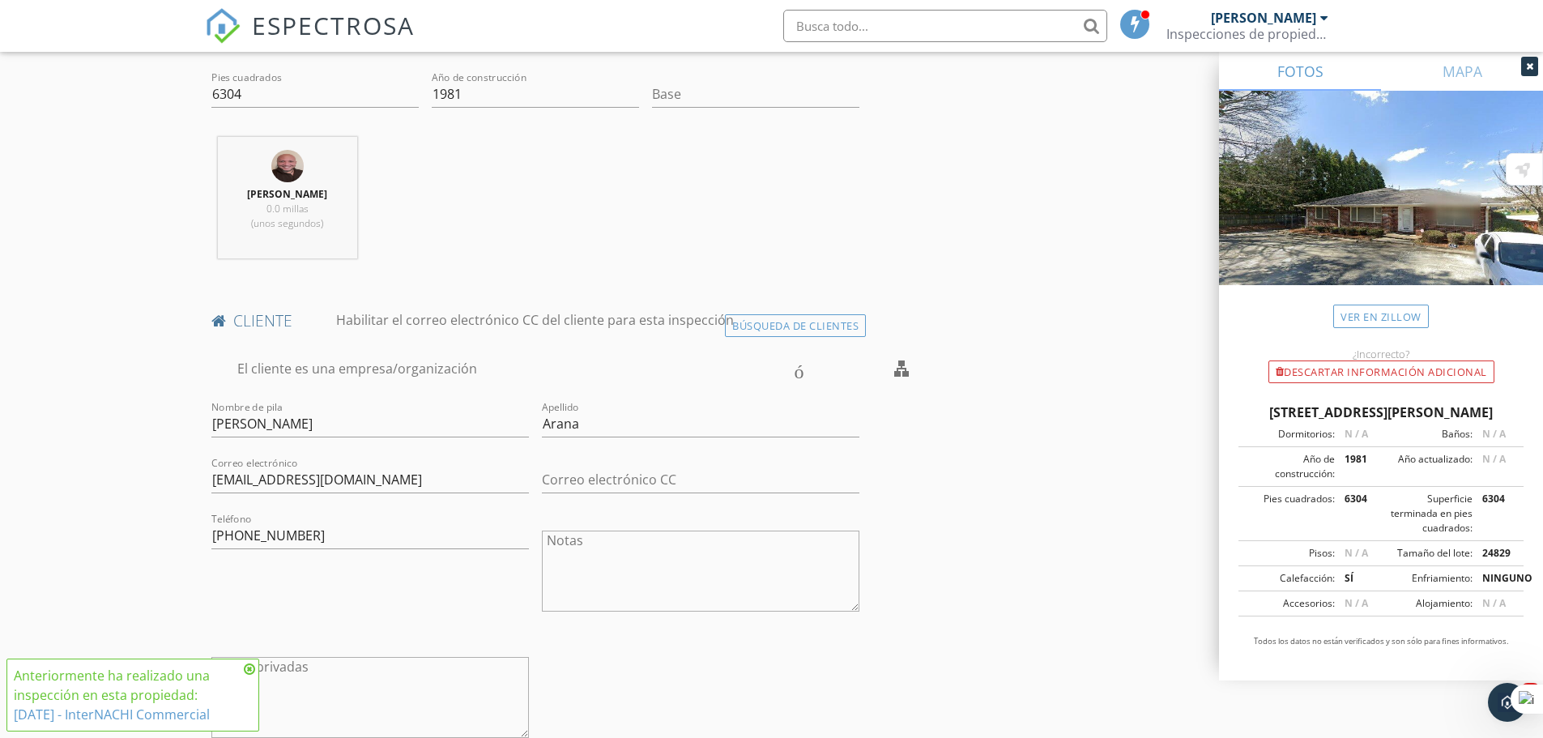
scroll to position [648, 0]
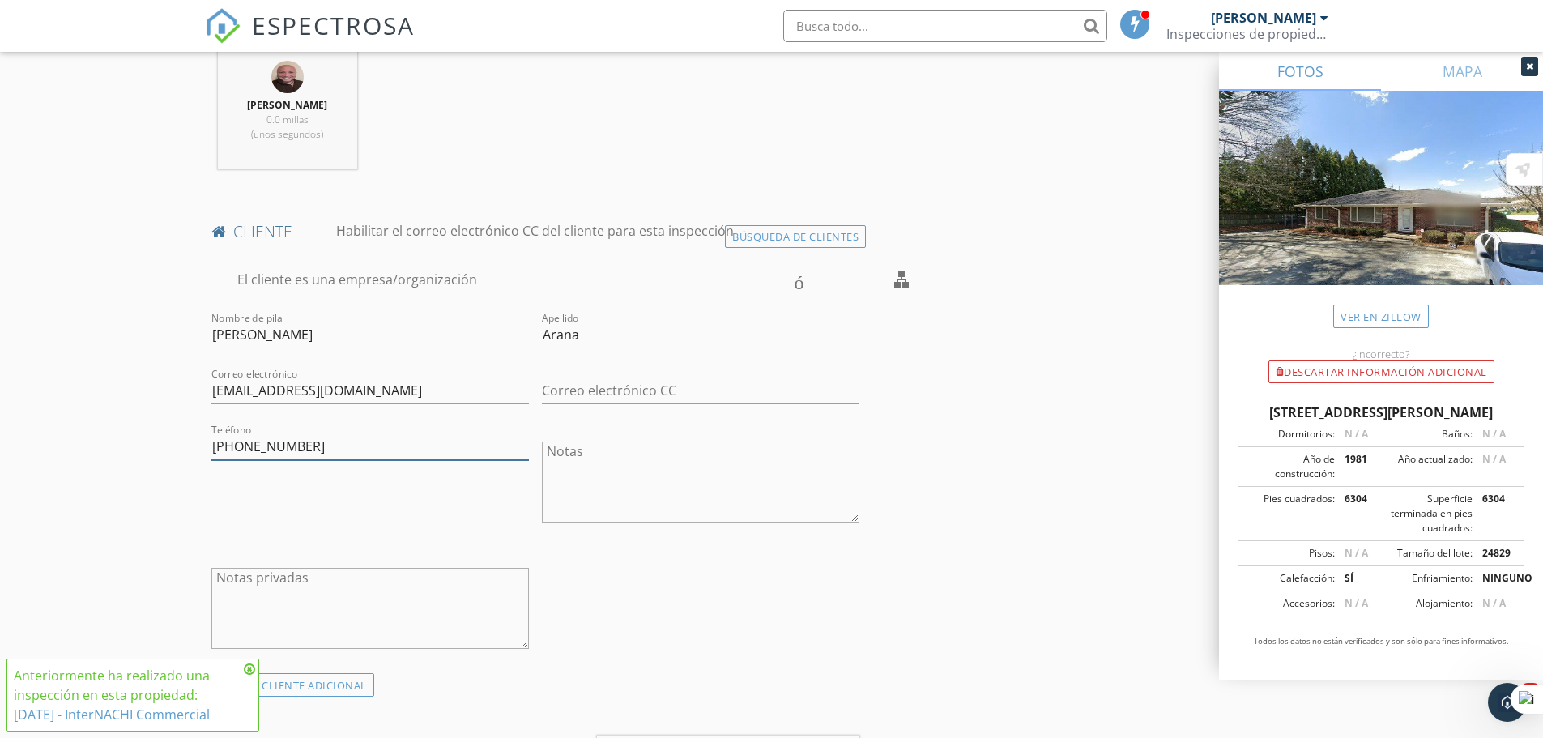
click at [322, 453] on input "678-886-6718" at bounding box center [370, 446] width 318 height 27
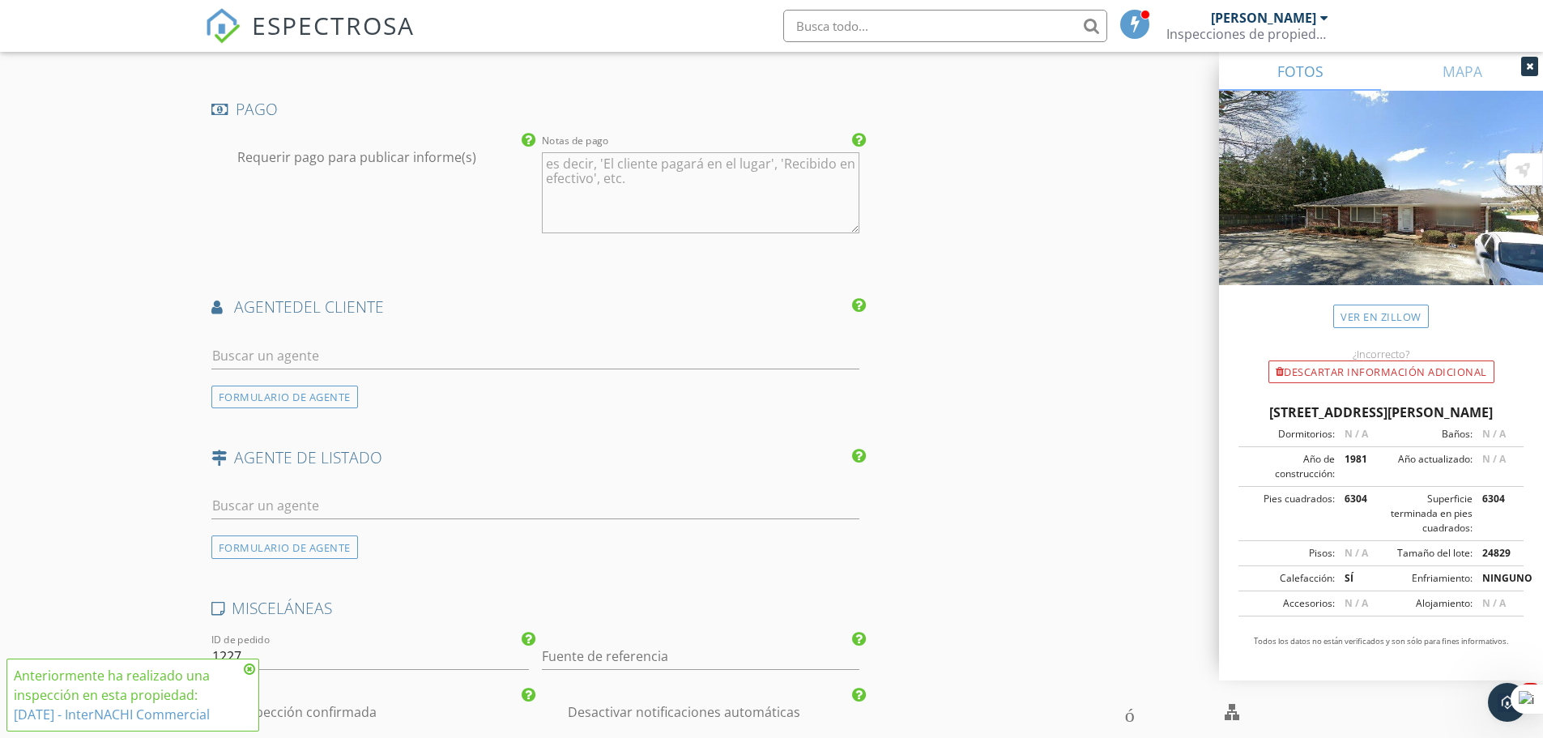
scroll to position [1782, 0]
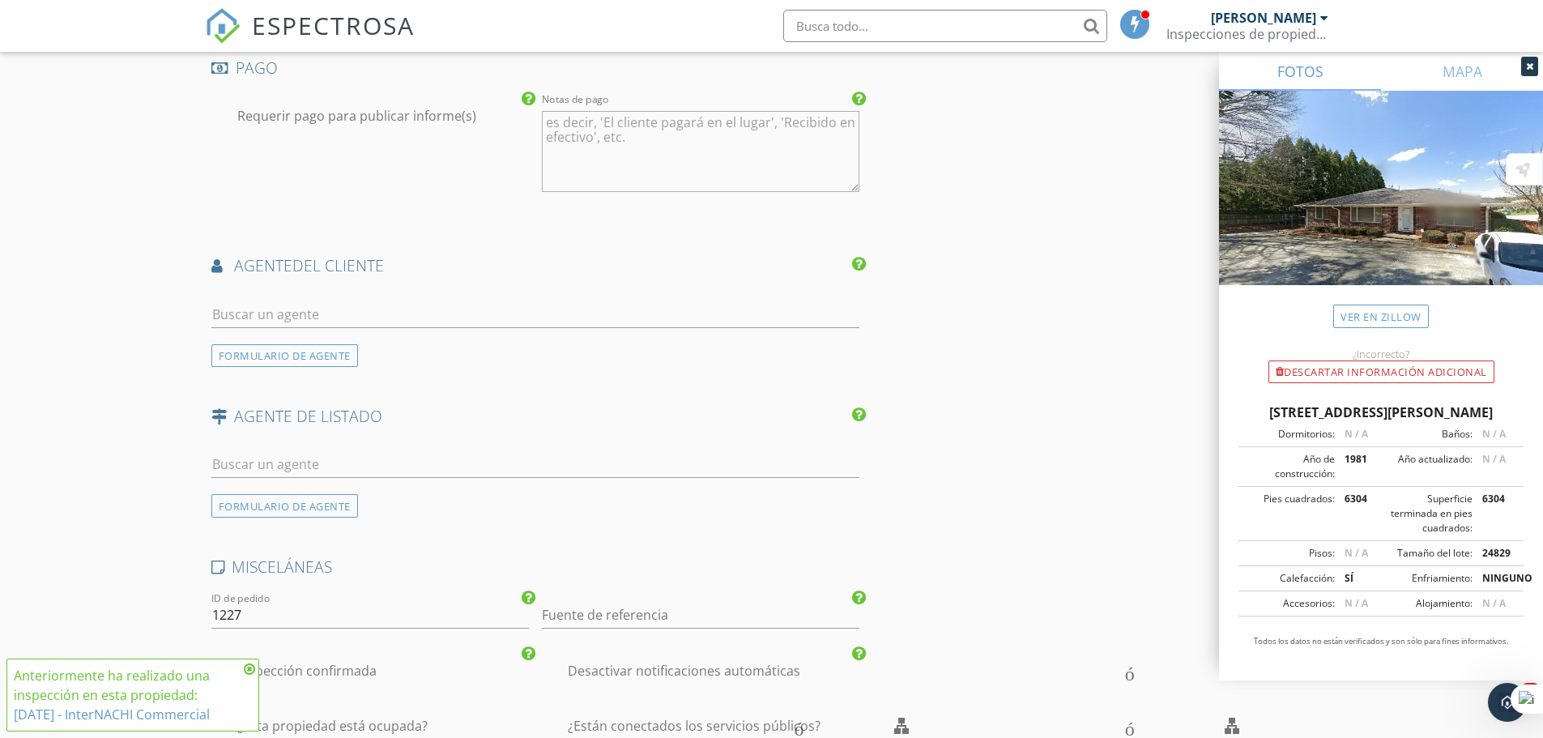
type input "678-886-6716"
click at [299, 322] on input "text" at bounding box center [535, 314] width 649 height 27
type input "zaid"
click at [335, 353] on font "Zaidh Cuéllar" at bounding box center [308, 350] width 100 height 18
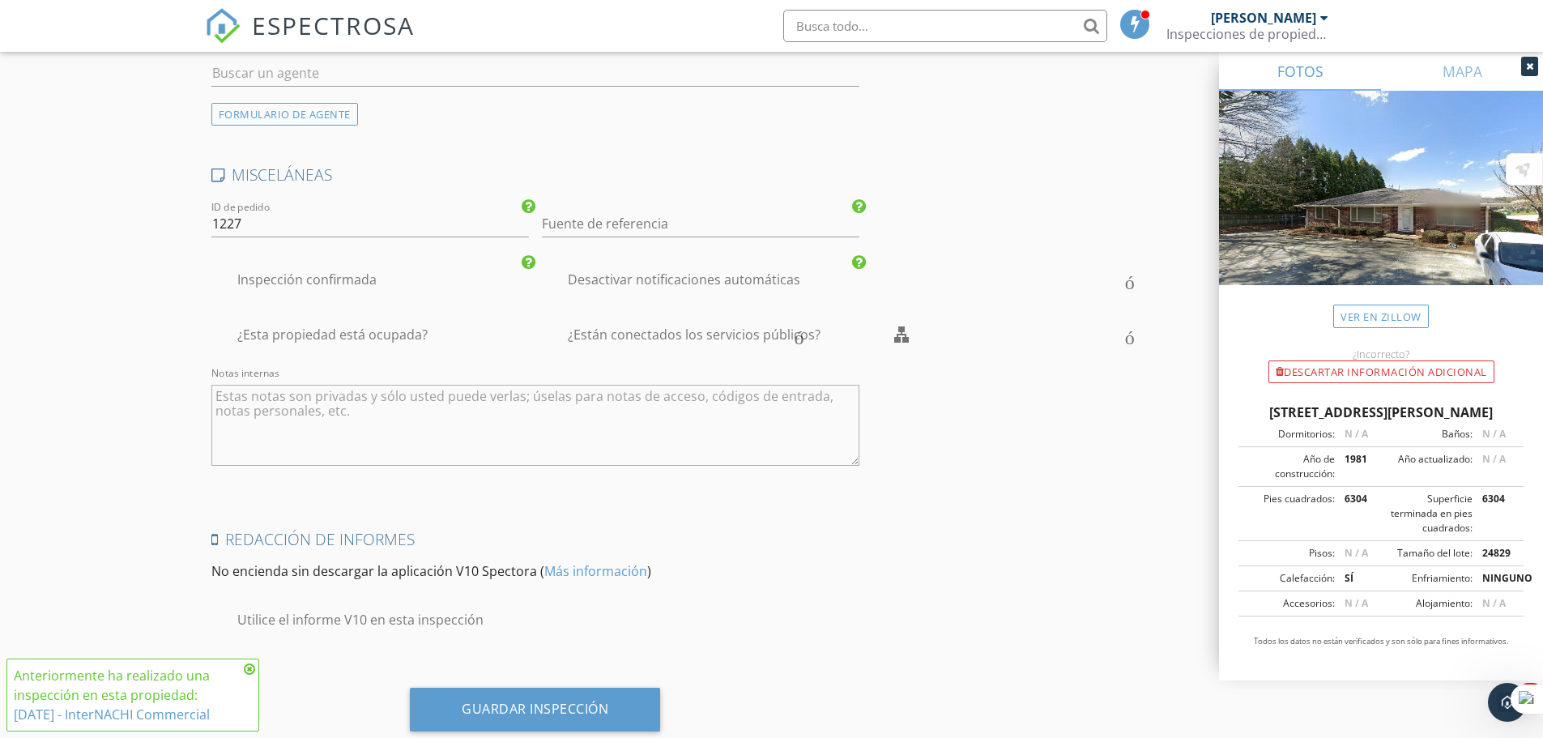
scroll to position [2586, 0]
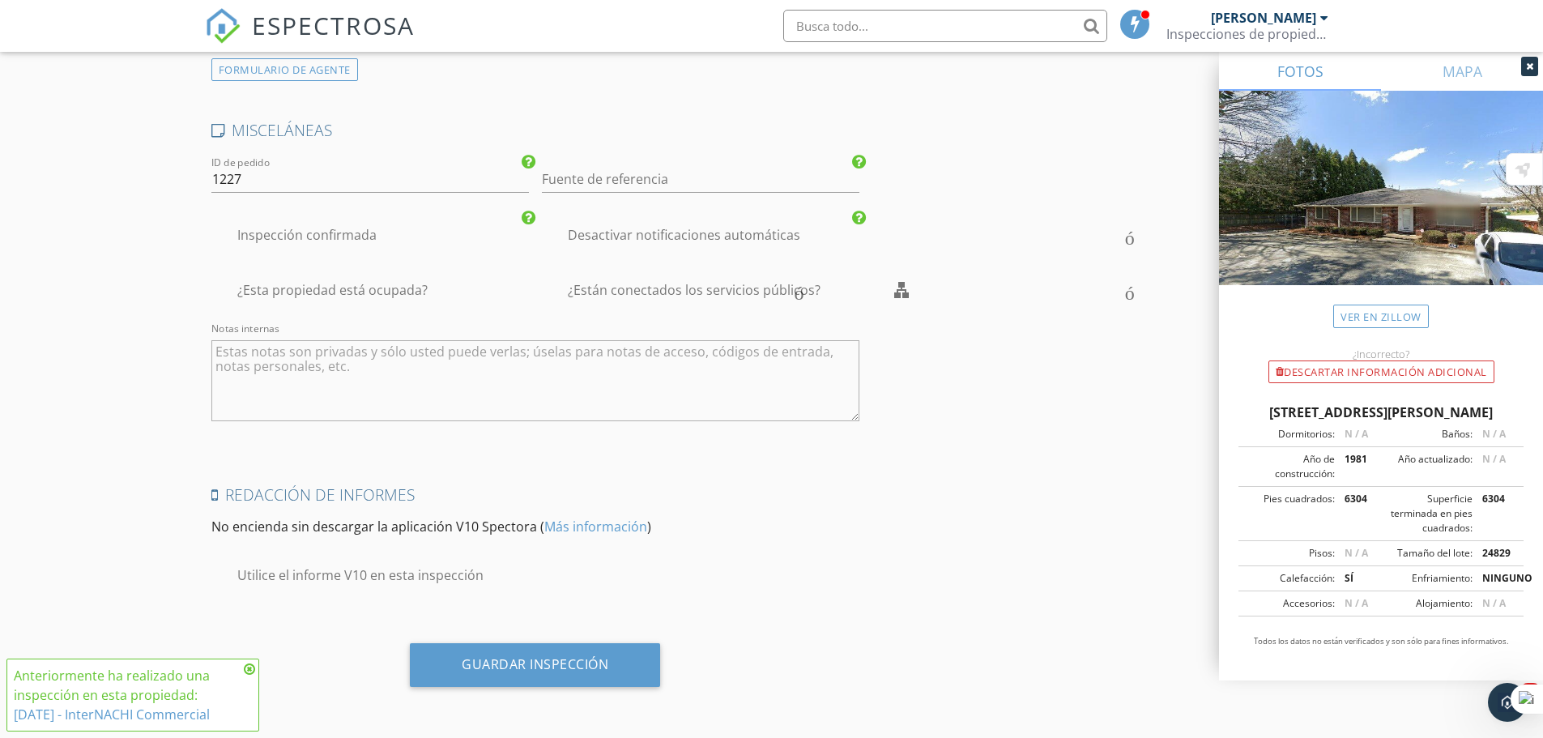
click at [385, 358] on textarea "Notas internas" at bounding box center [535, 380] width 649 height 81
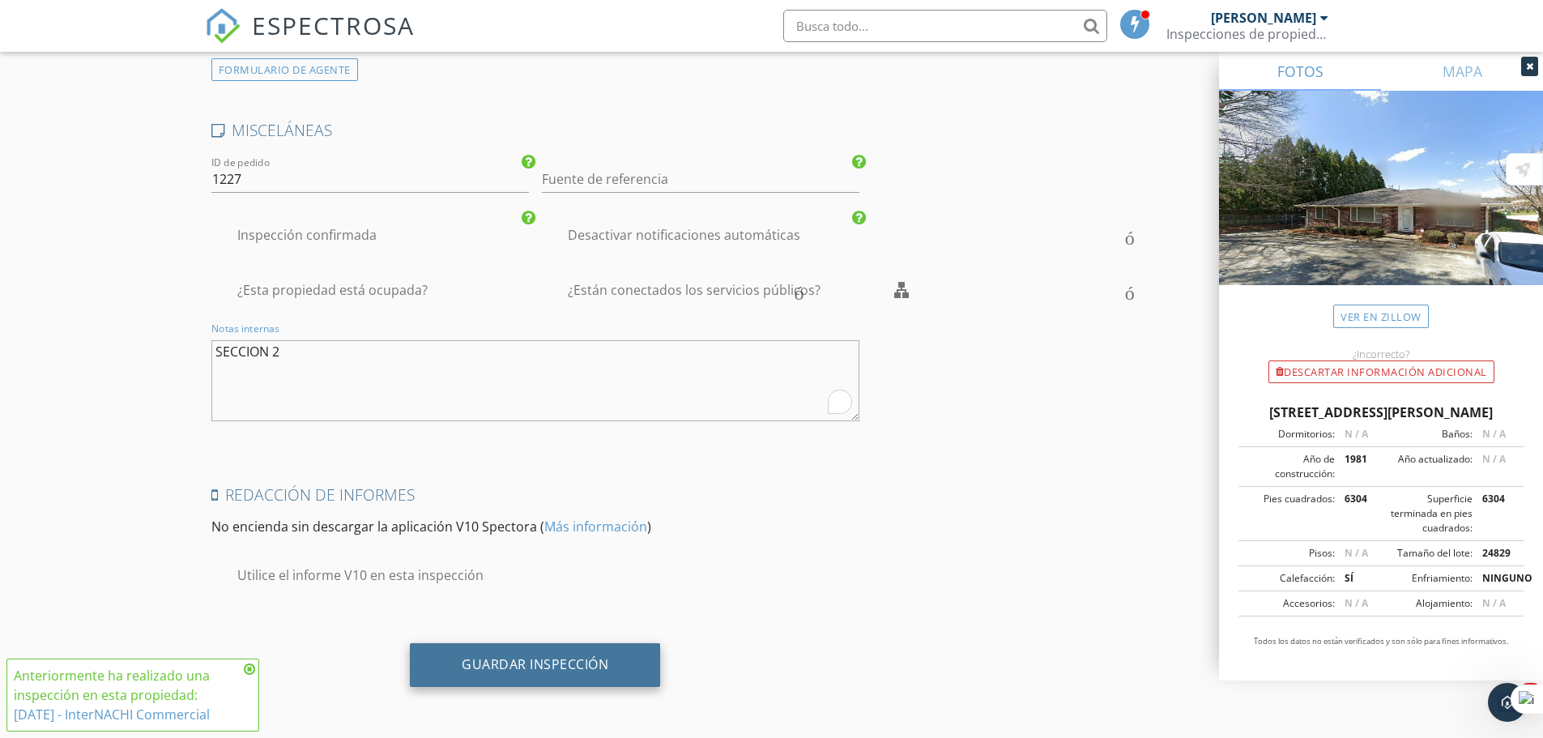
type textarea "SECCION 2"
click at [564, 669] on font "Guardar inspección" at bounding box center [535, 664] width 147 height 18
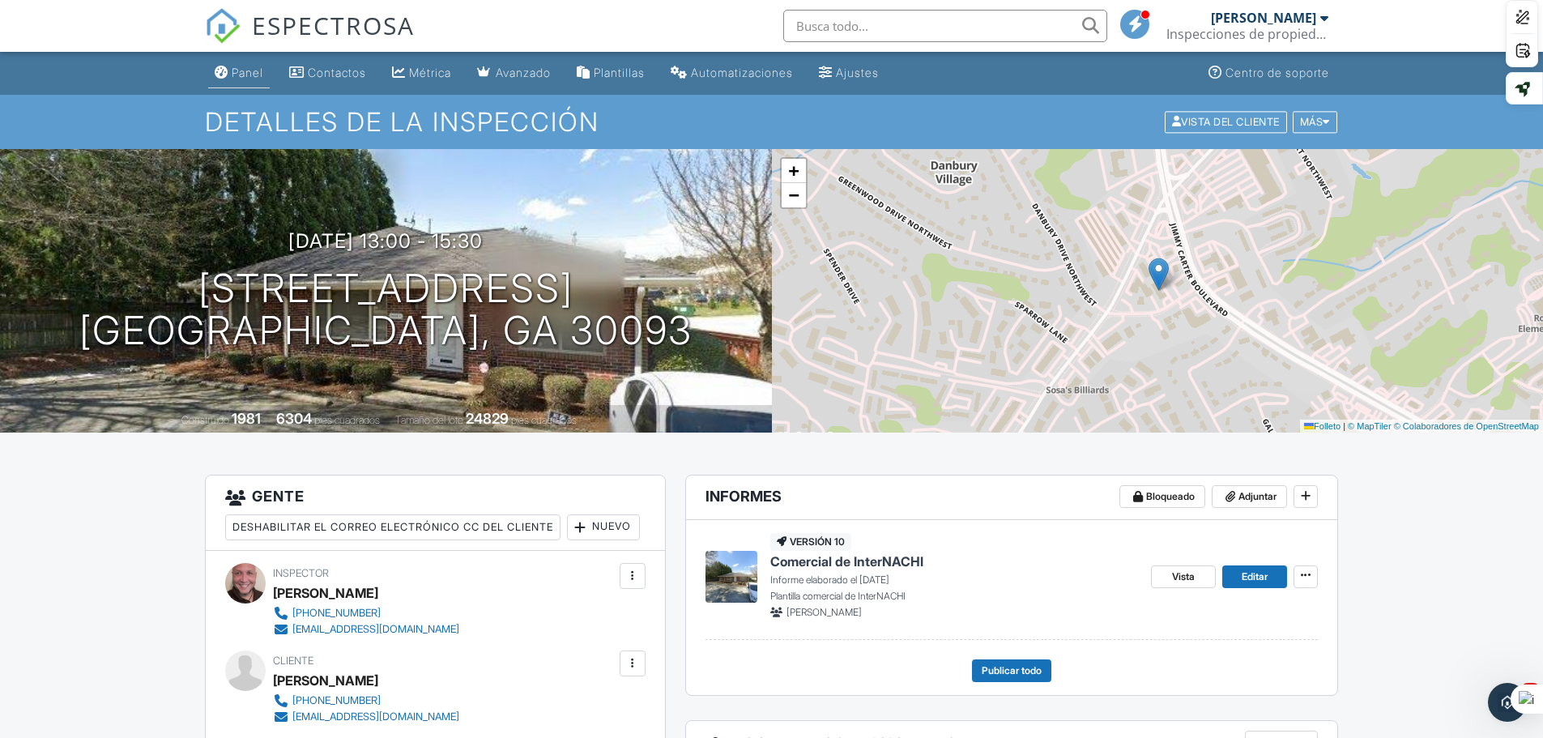
click at [248, 66] on font "Panel" at bounding box center [248, 73] width 32 height 14
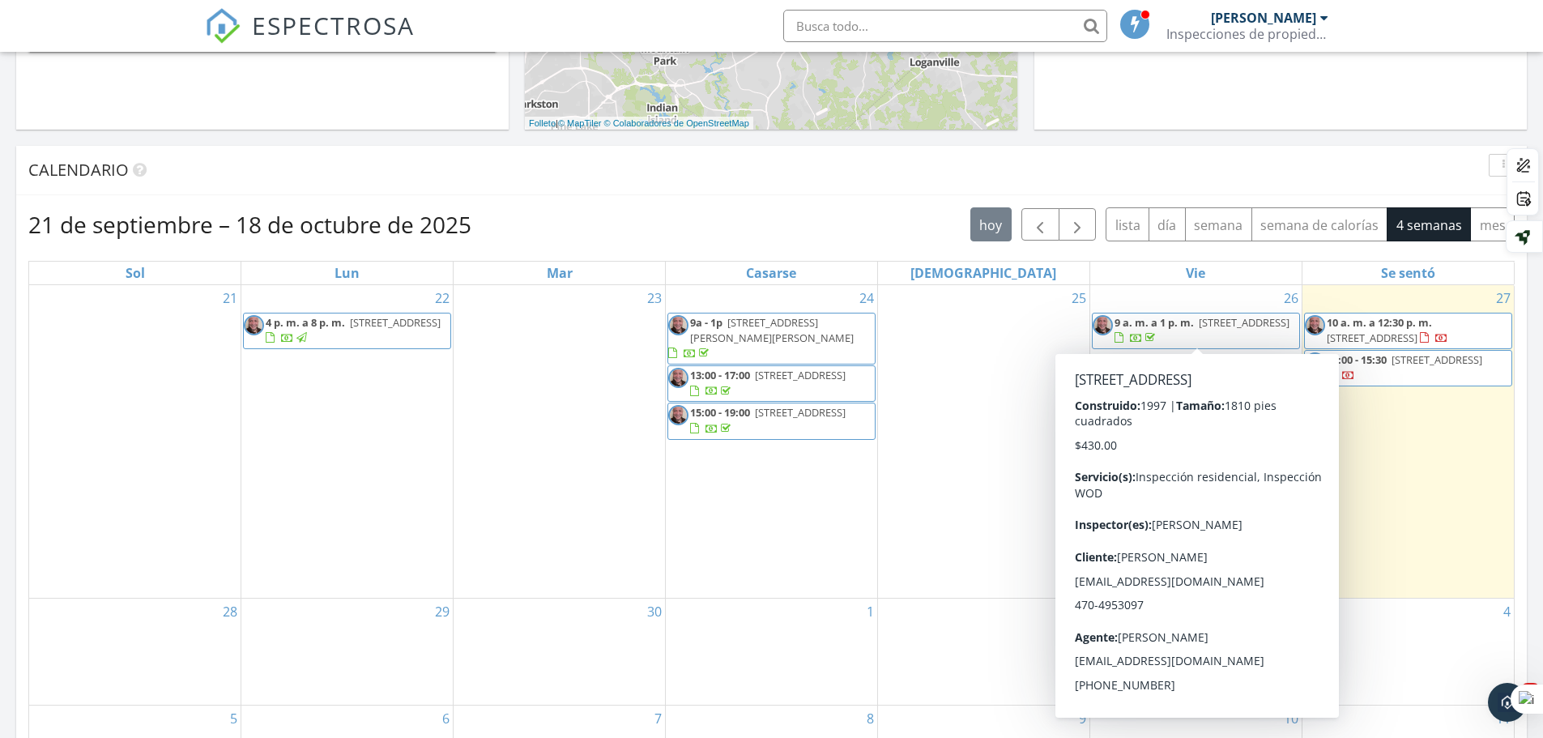
click at [1441, 654] on div "4" at bounding box center [1407, 652] width 211 height 106
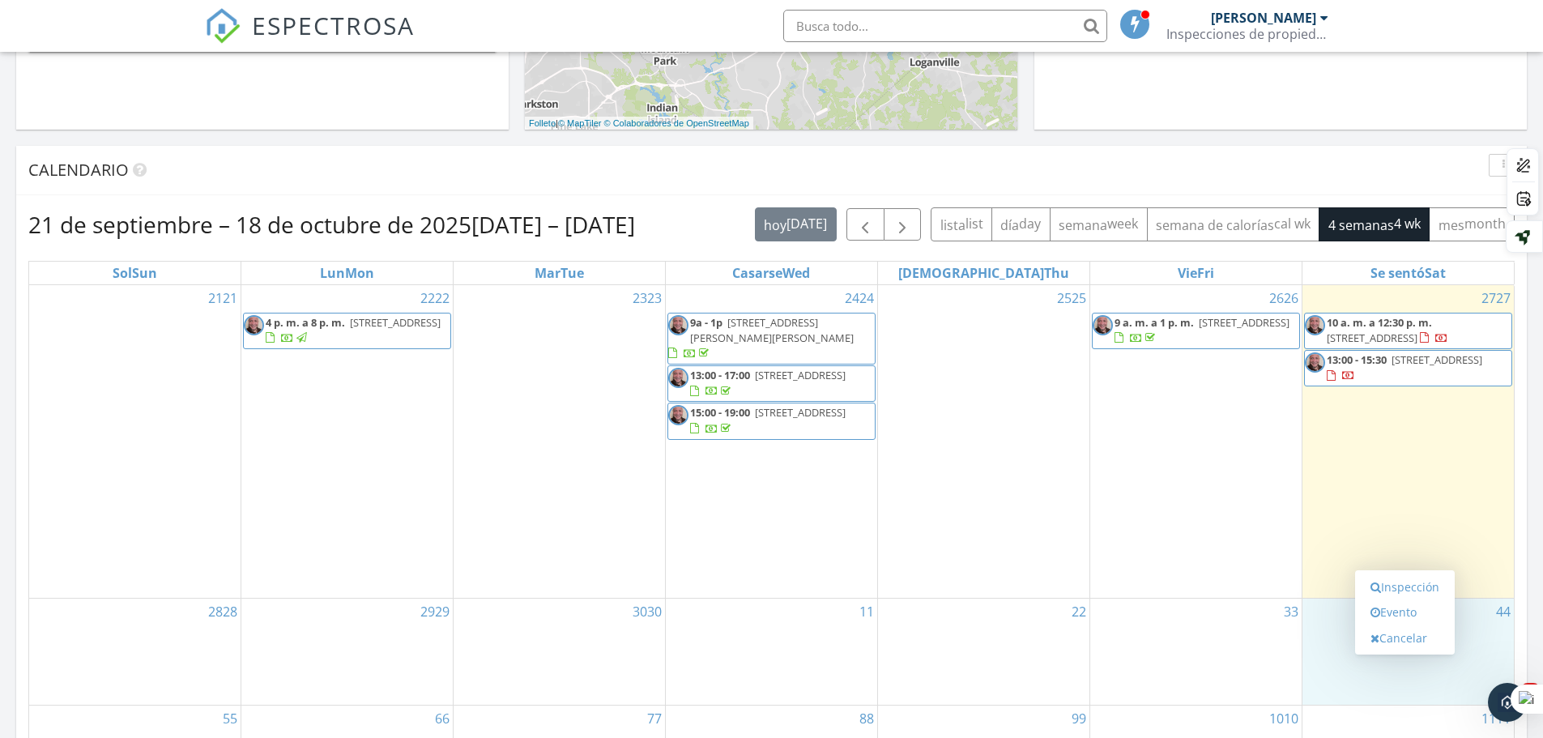
click at [1166, 620] on div "3 3" at bounding box center [1195, 652] width 211 height 106
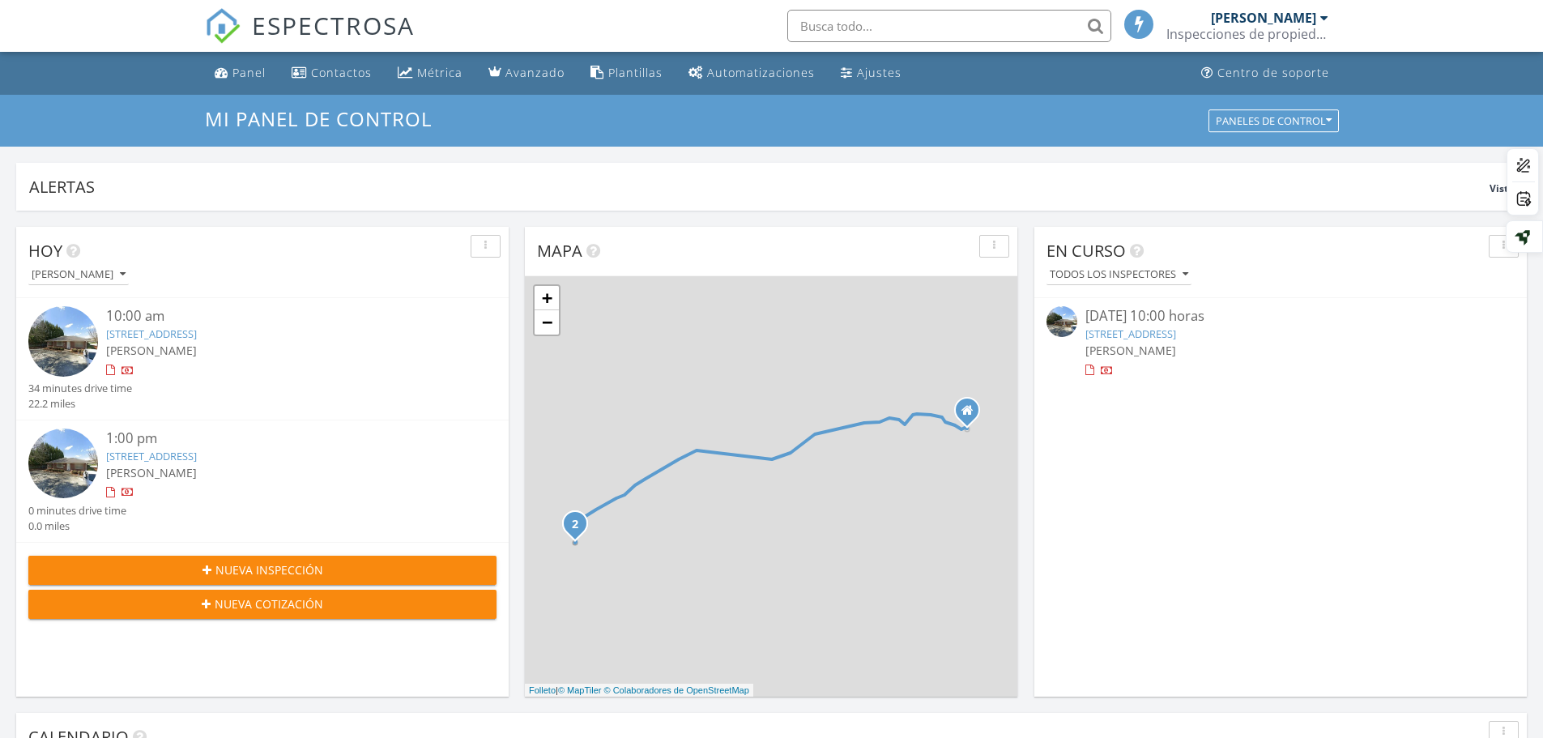
click at [1325, 22] on div at bounding box center [1324, 17] width 8 height 13
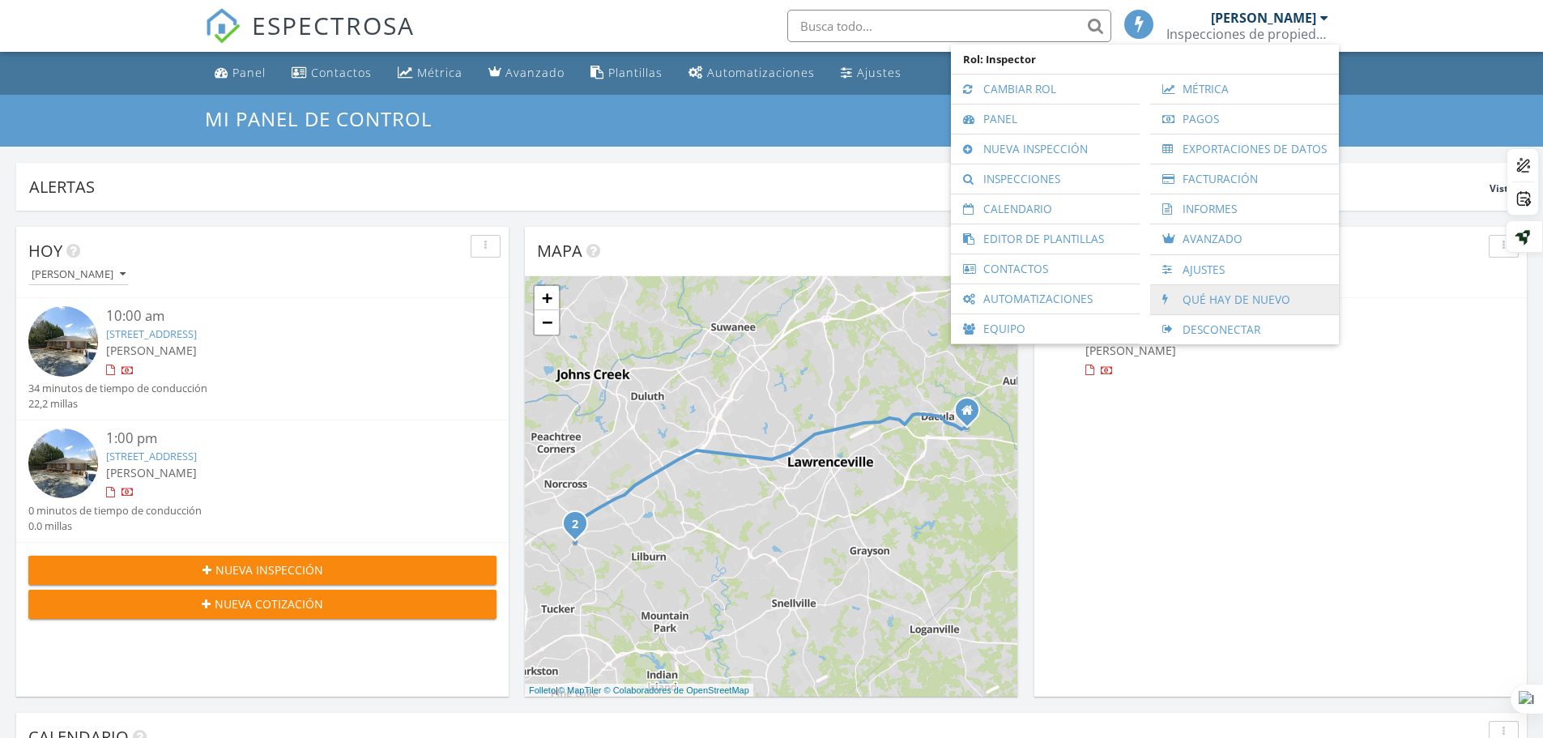
scroll to position [8, 8]
click at [1244, 326] on font "Desconectar" at bounding box center [1222, 329] width 78 height 15
